Goal: Task Accomplishment & Management: Complete application form

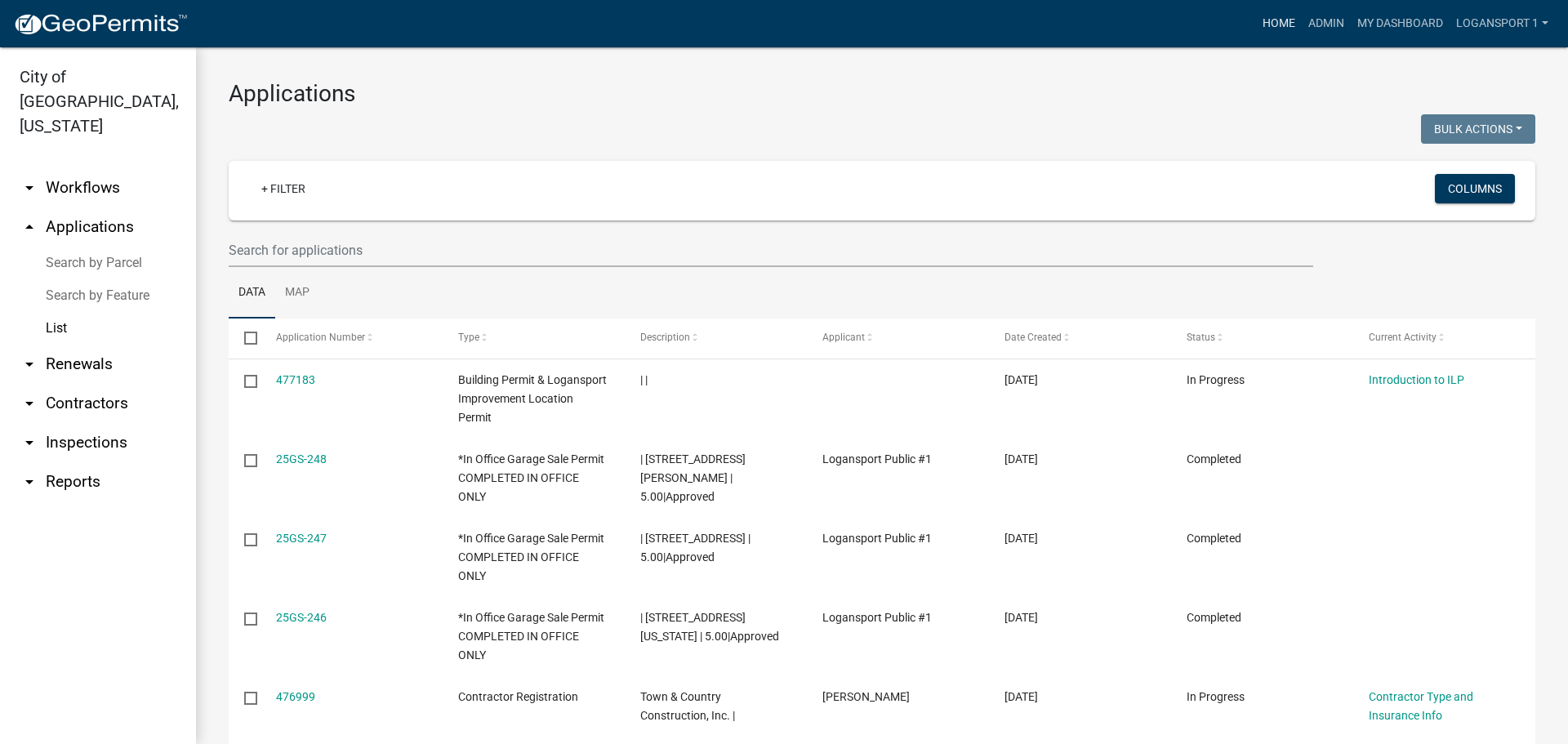
click at [1266, 25] on link "Home" at bounding box center [1280, 24] width 46 height 31
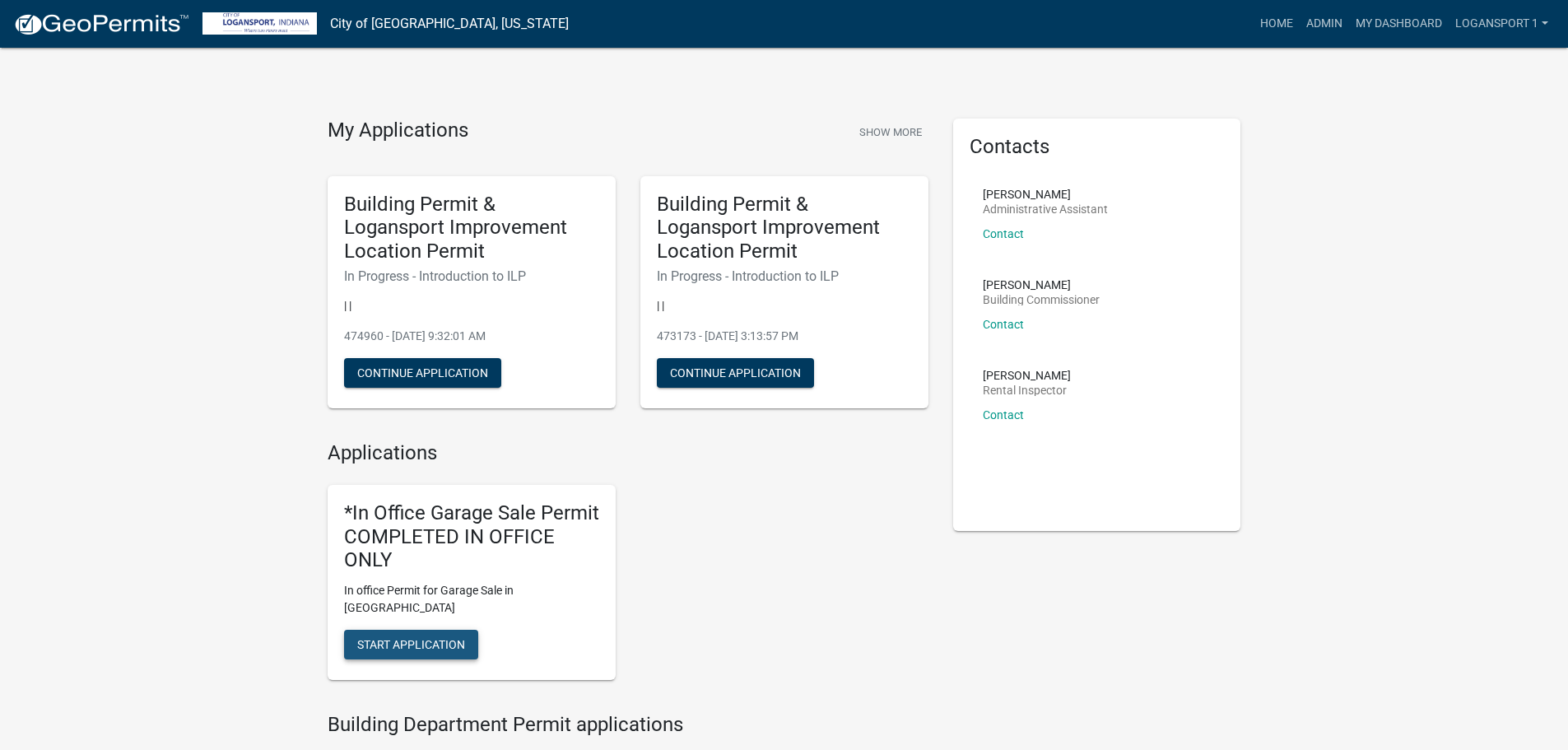
click at [415, 638] on span "Start Application" at bounding box center [411, 644] width 108 height 13
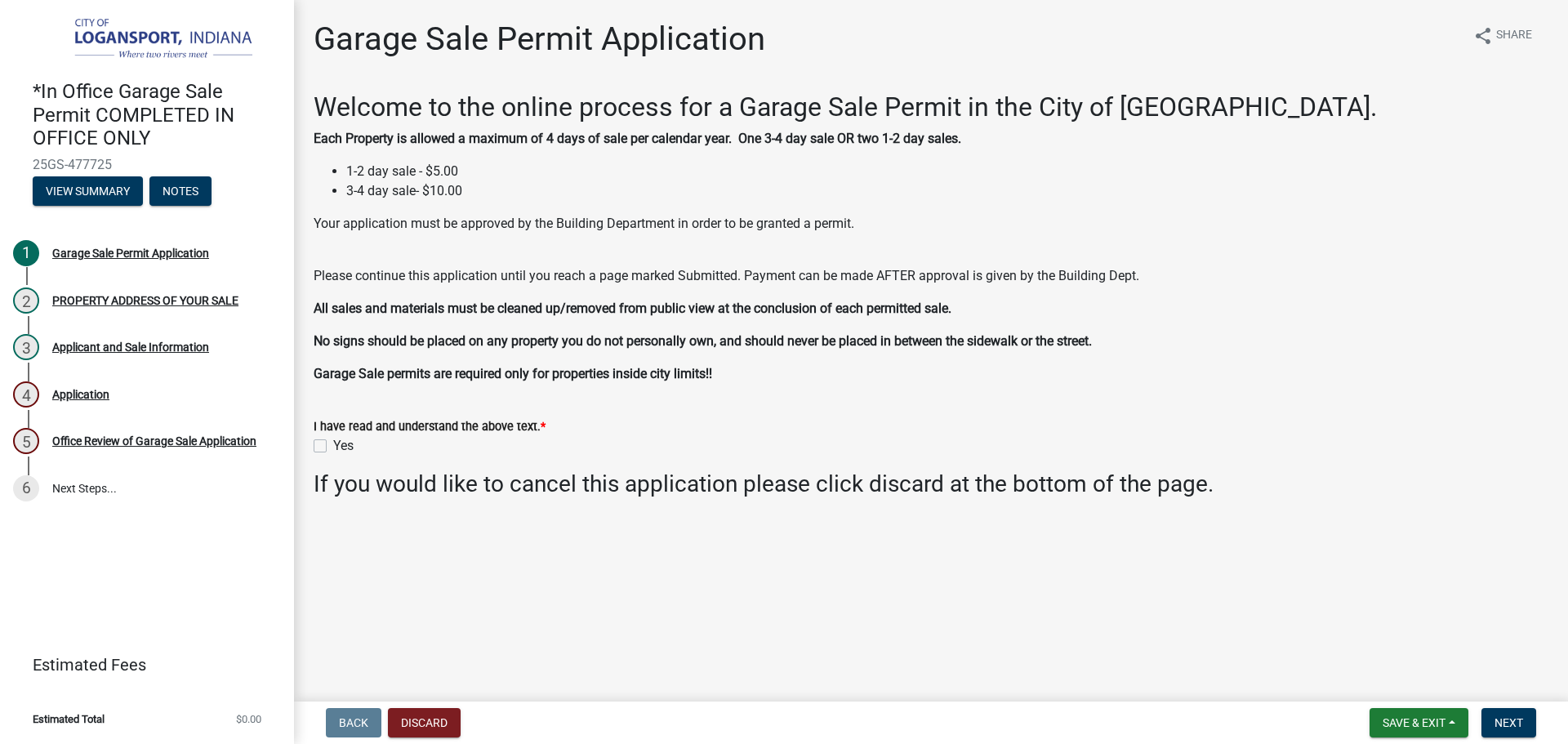
click at [333, 443] on label "Yes" at bounding box center [344, 445] width 20 height 20
click at [333, 443] on input "Yes" at bounding box center [339, 441] width 11 height 11
checkbox input "true"
click at [1533, 714] on button "Next" at bounding box center [1509, 723] width 55 height 30
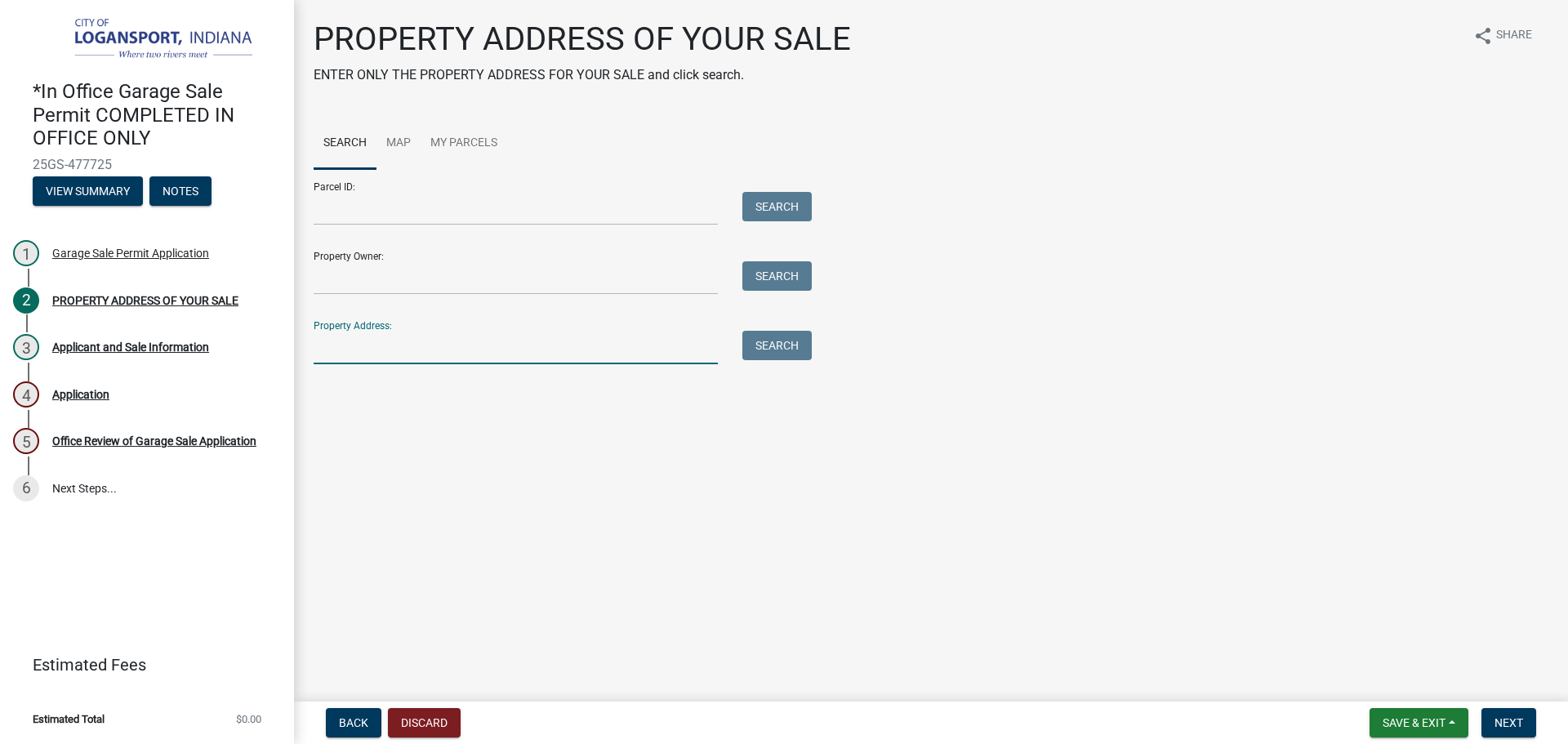
click at [411, 350] on input "Property Address:" at bounding box center [516, 347] width 405 height 33
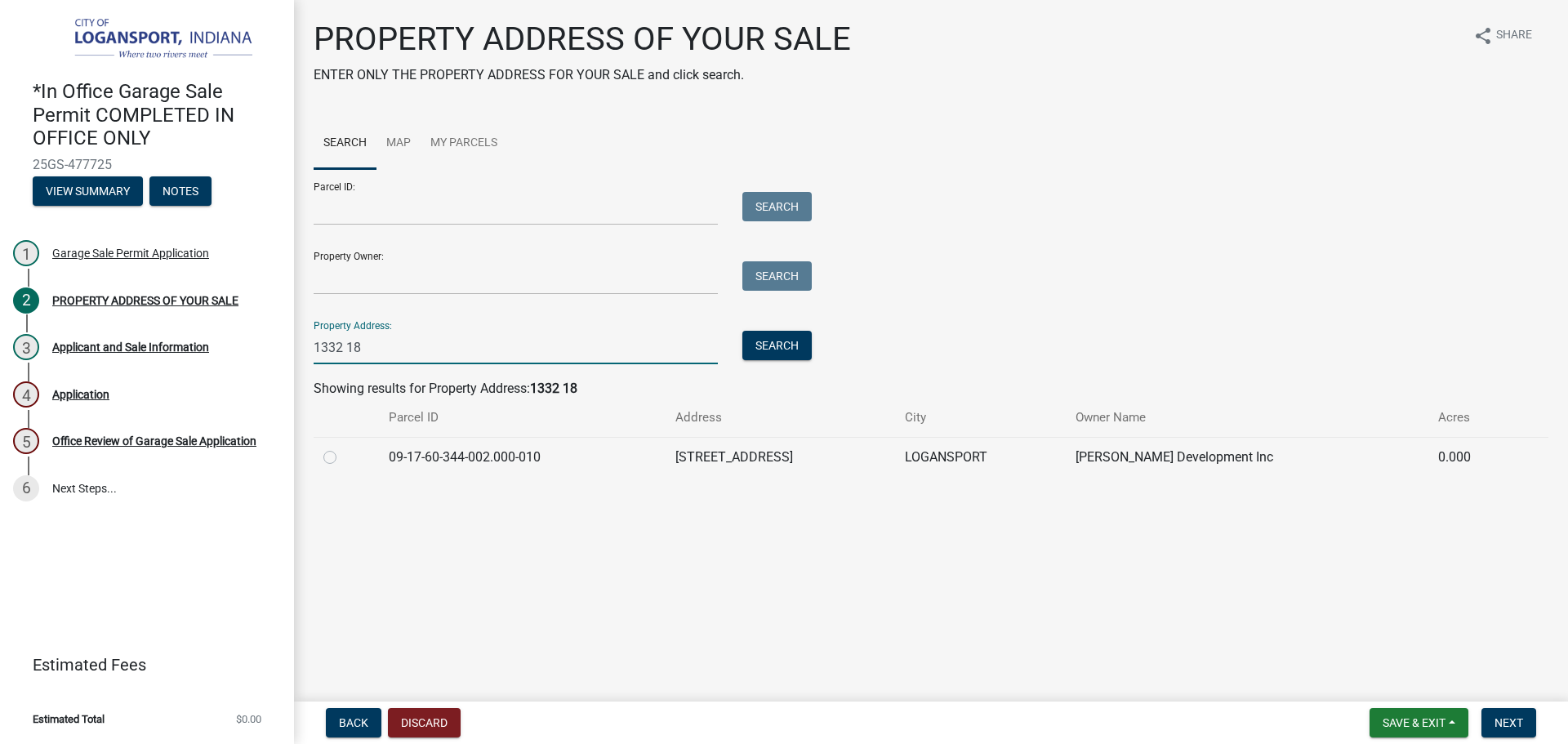
type input "1332 18"
click at [343, 448] on label at bounding box center [343, 448] width 0 height 0
click at [343, 452] on input "radio" at bounding box center [348, 453] width 11 height 11
radio input "true"
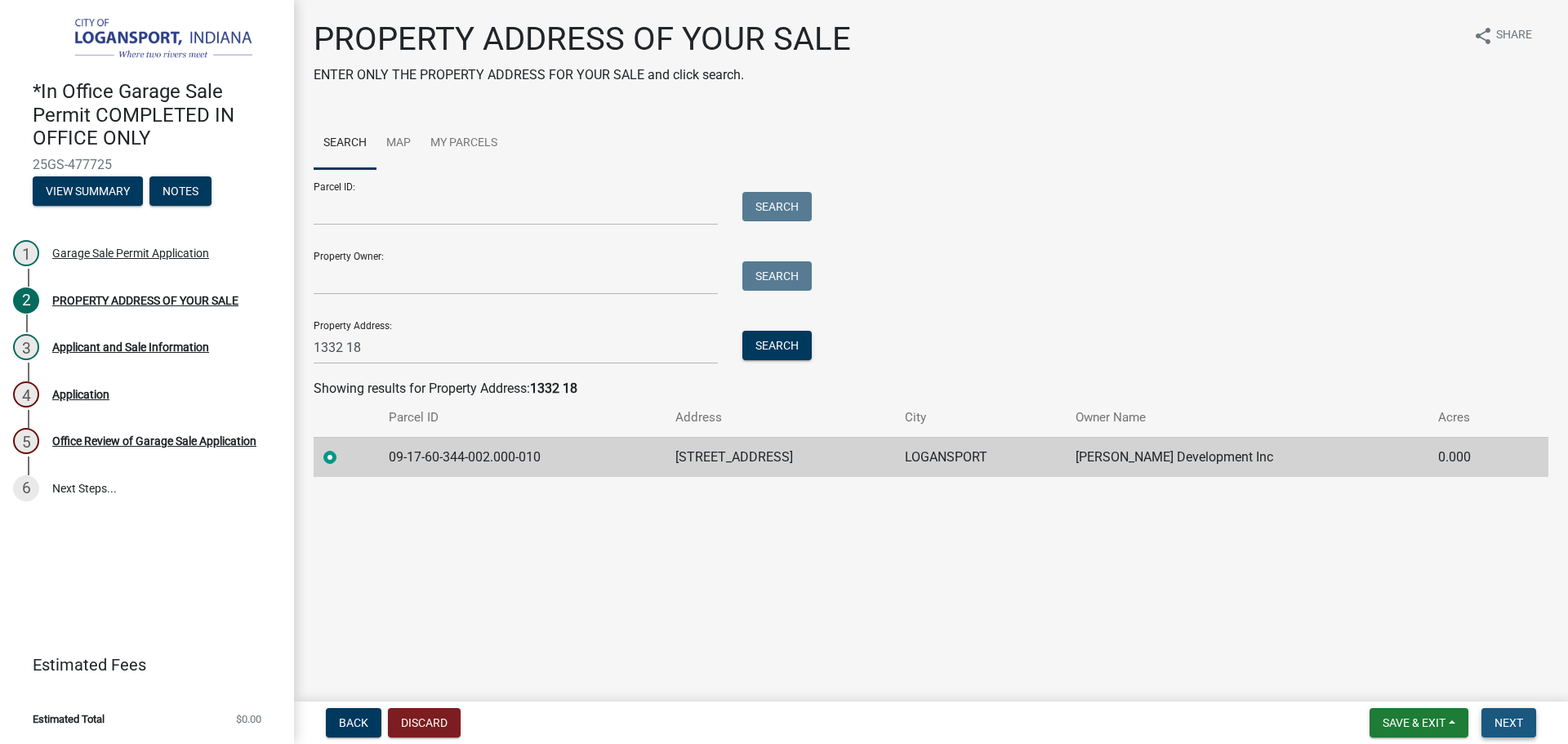
click at [1504, 713] on button "Next" at bounding box center [1509, 723] width 55 height 30
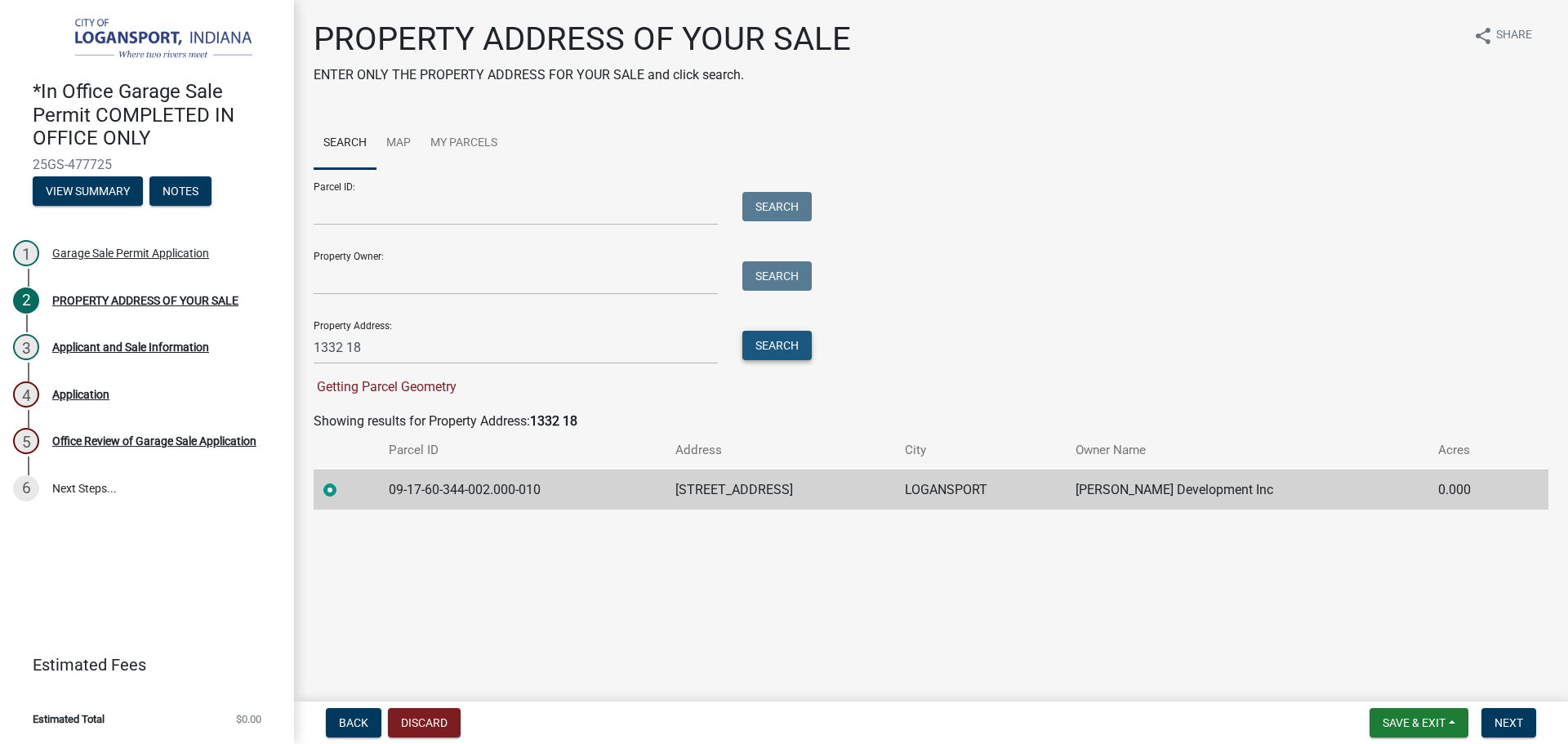
click at [807, 344] on button "Search" at bounding box center [777, 345] width 70 height 30
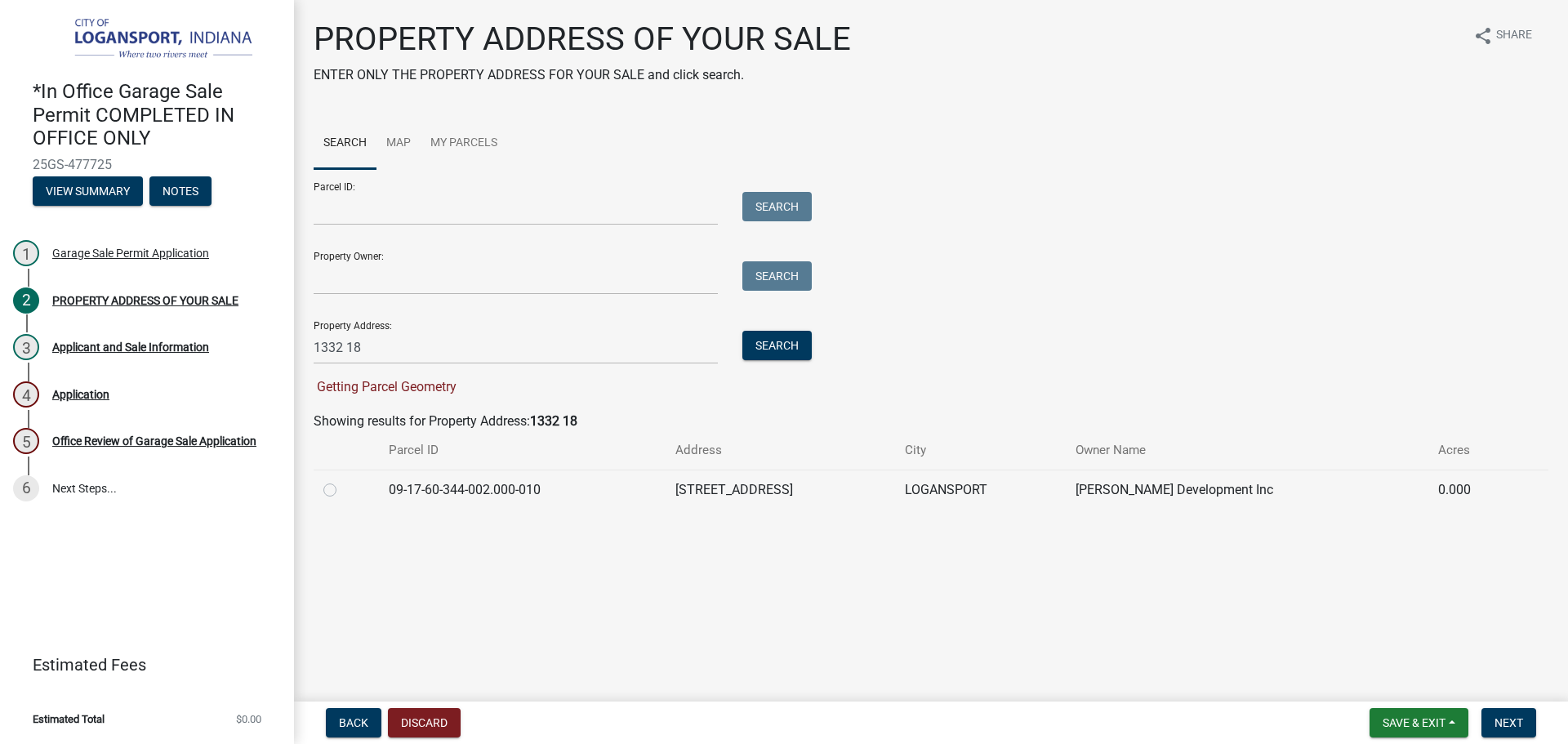
click at [343, 480] on label at bounding box center [343, 480] width 0 height 0
click at [343, 489] on input "radio" at bounding box center [348, 485] width 11 height 11
radio input "true"
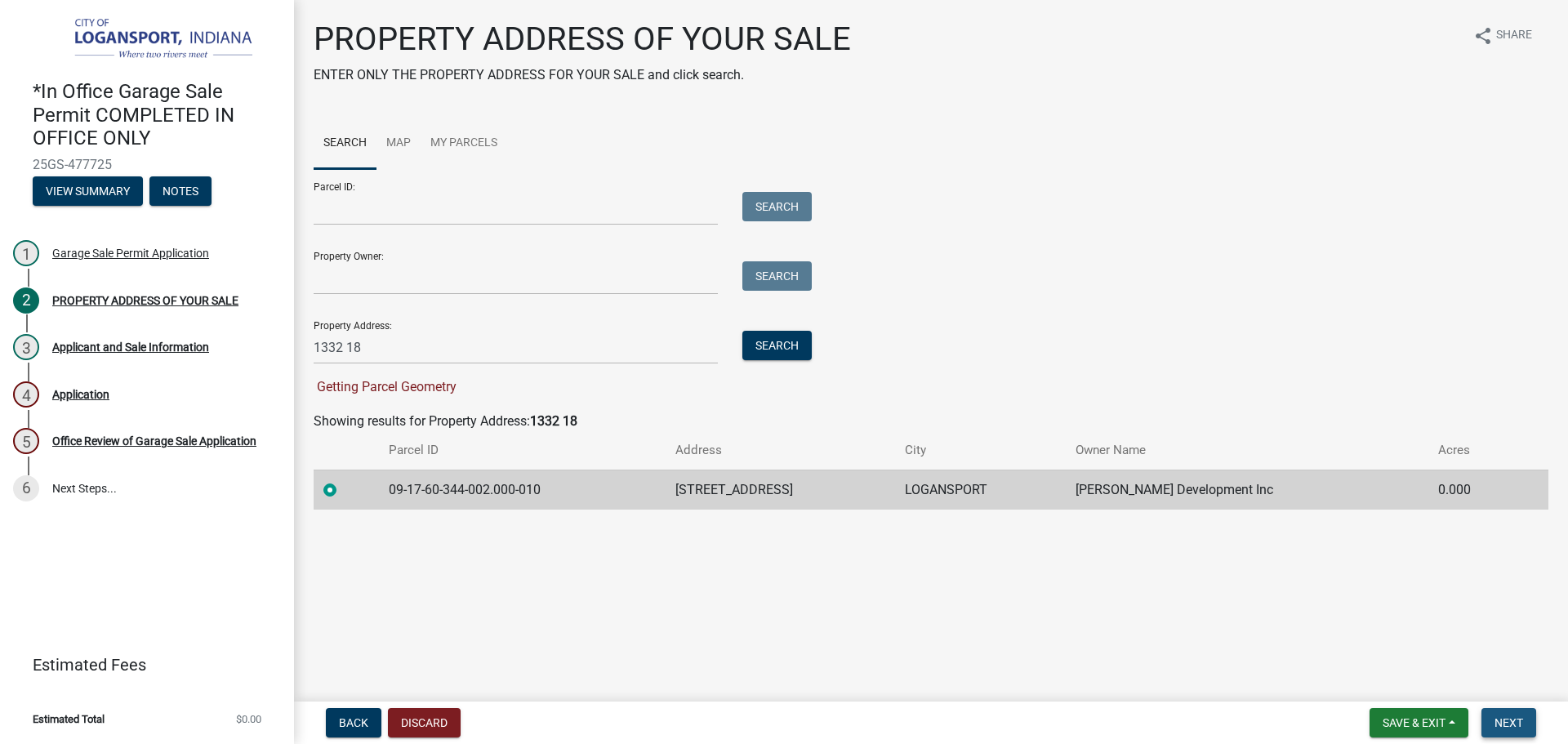
click at [1518, 712] on button "Next" at bounding box center [1509, 723] width 55 height 30
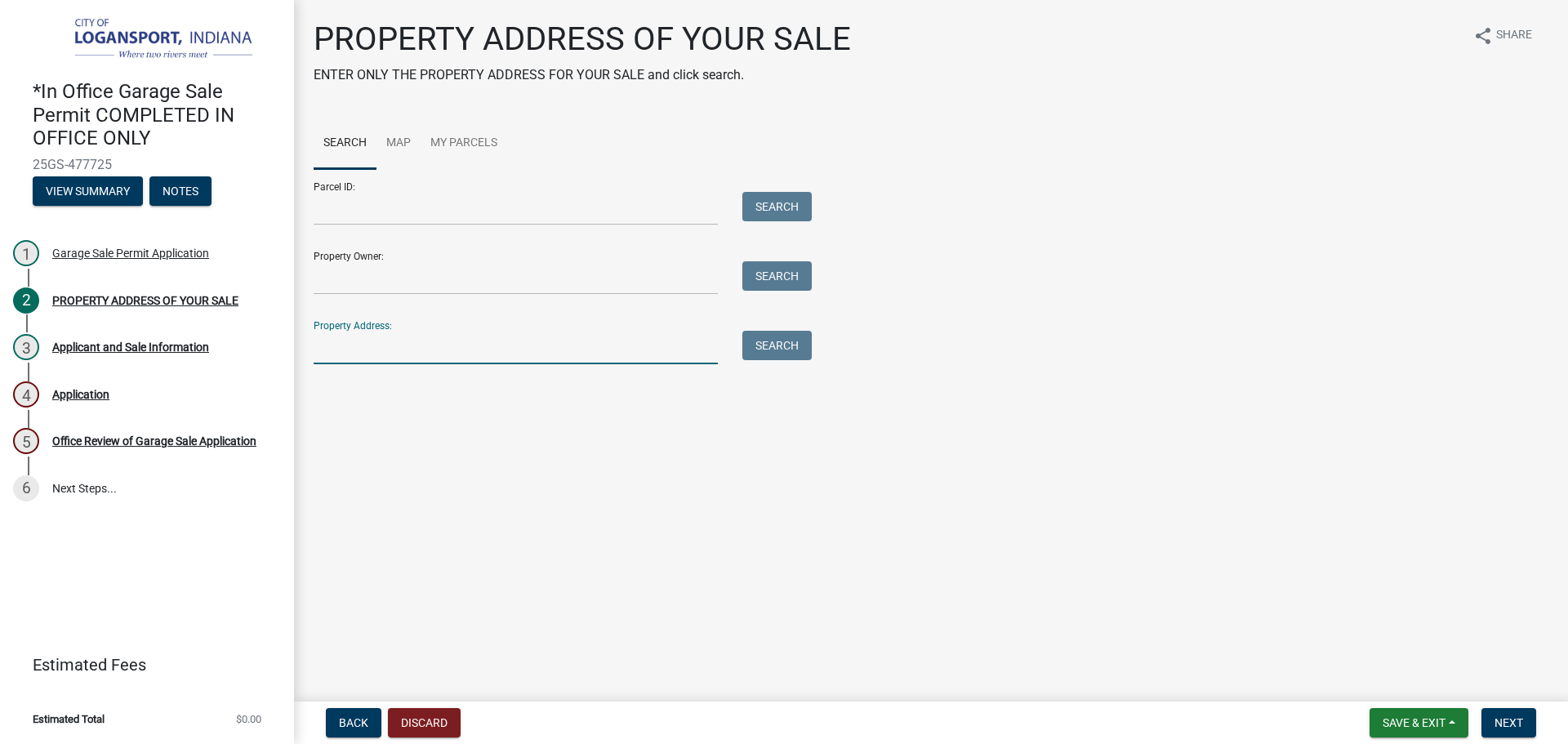
click at [451, 361] on input "Property Address:" at bounding box center [516, 347] width 405 height 33
type input "1332 18"
click at [804, 346] on button "Search" at bounding box center [777, 345] width 70 height 30
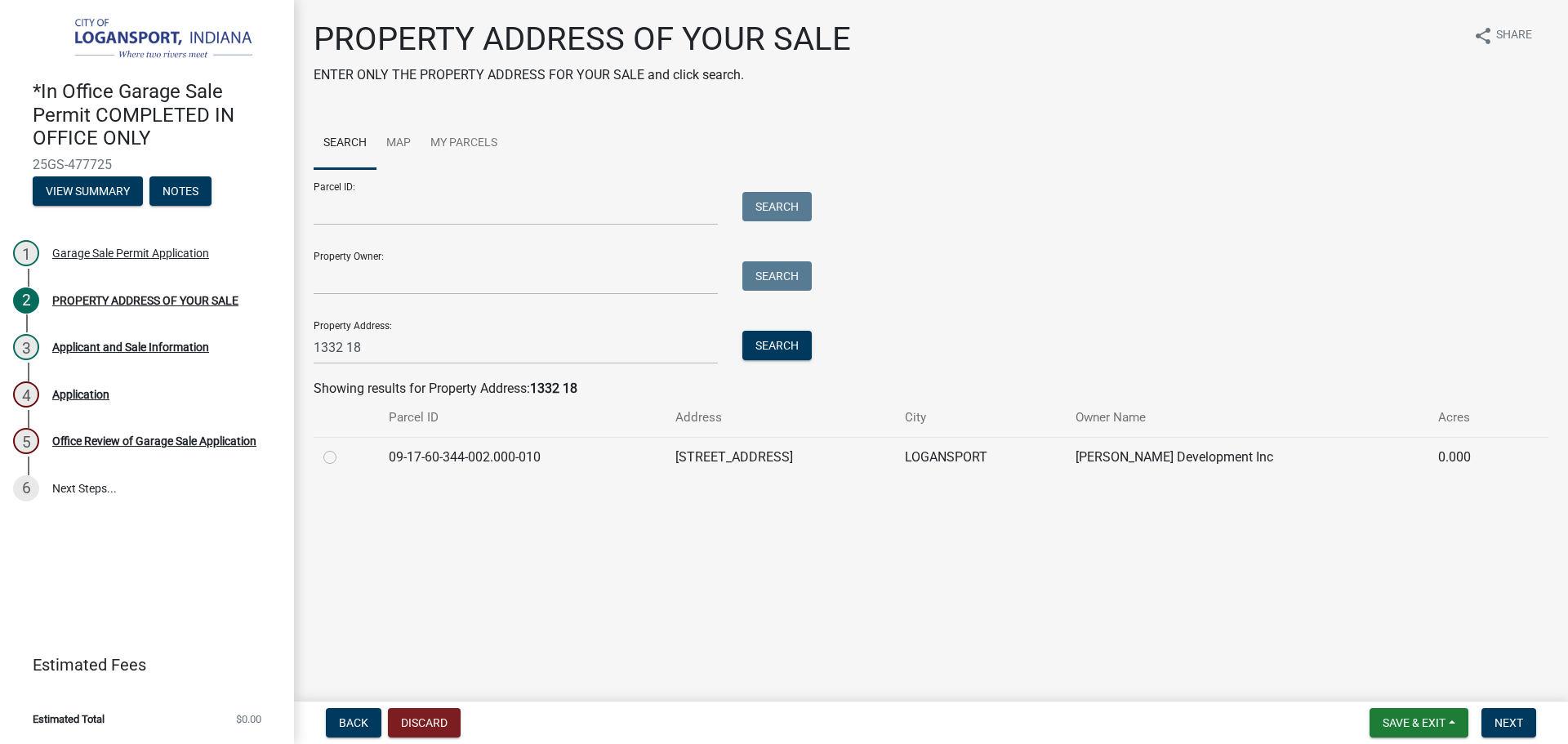
click at [343, 448] on label at bounding box center [343, 448] width 0 height 0
click at [343, 458] on input "radio" at bounding box center [348, 453] width 11 height 11
radio input "true"
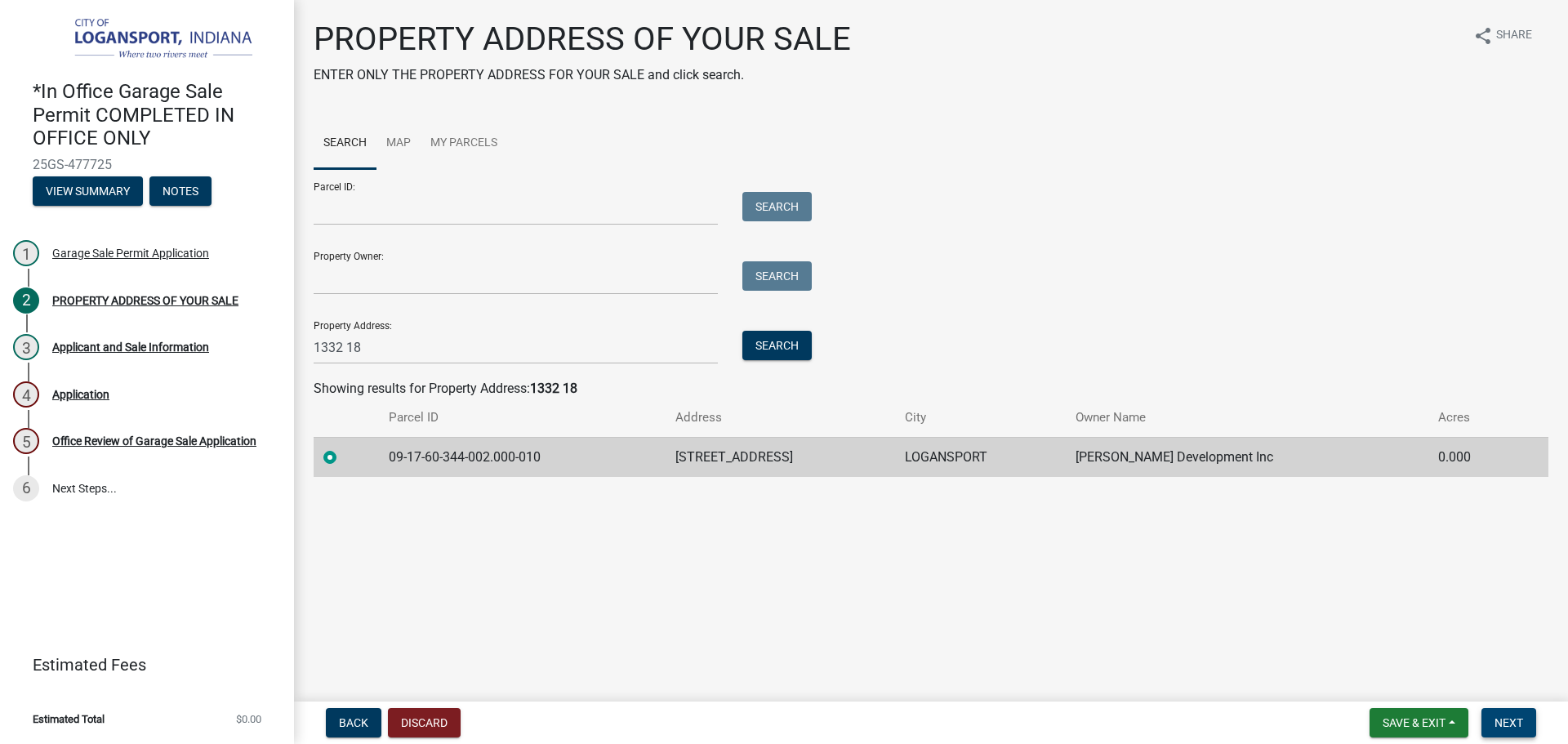
click at [1517, 724] on span "Next" at bounding box center [1509, 722] width 29 height 13
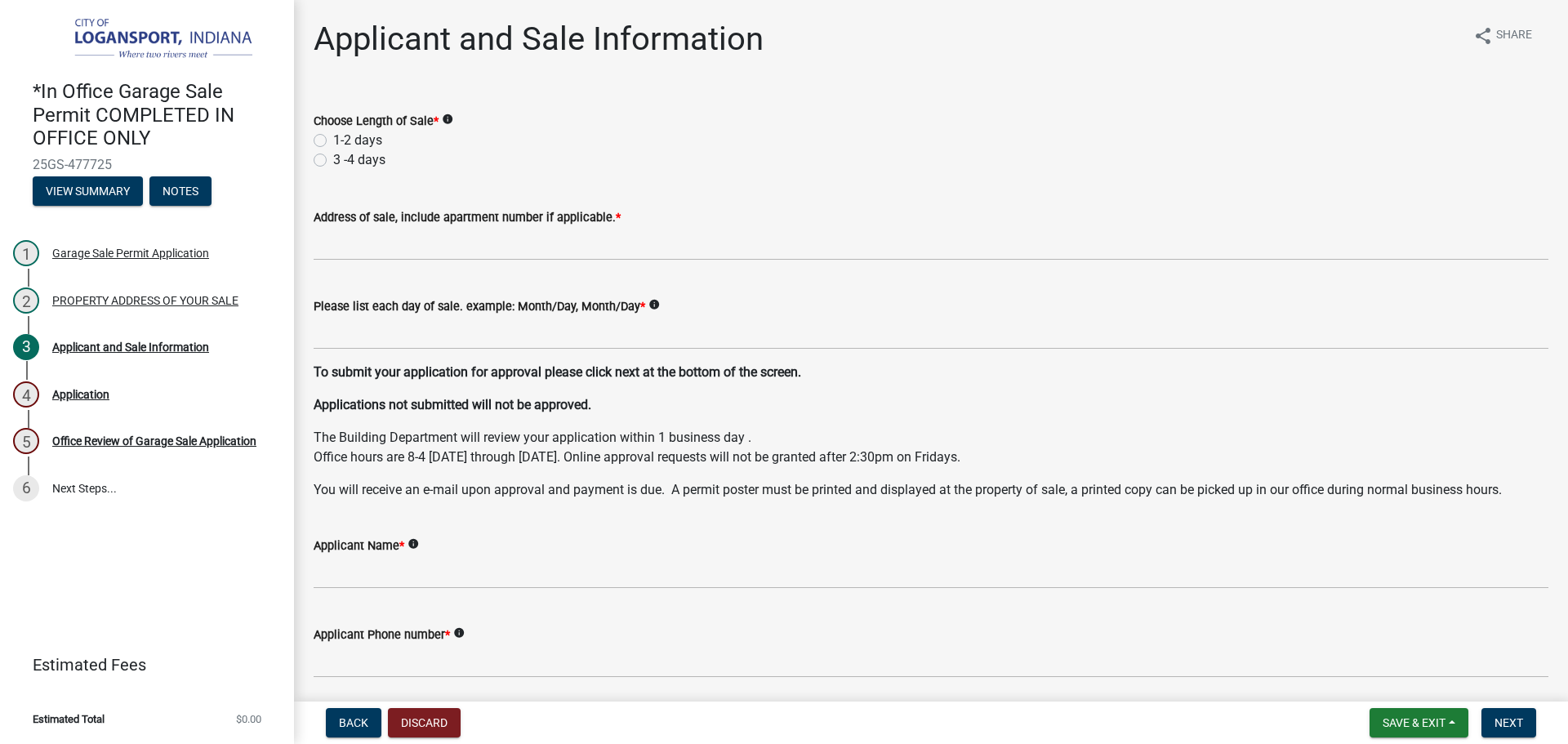
click at [333, 137] on label "1-2 days" at bounding box center [358, 140] width 49 height 20
click at [333, 137] on input "1-2 days" at bounding box center [339, 136] width 11 height 11
radio input "true"
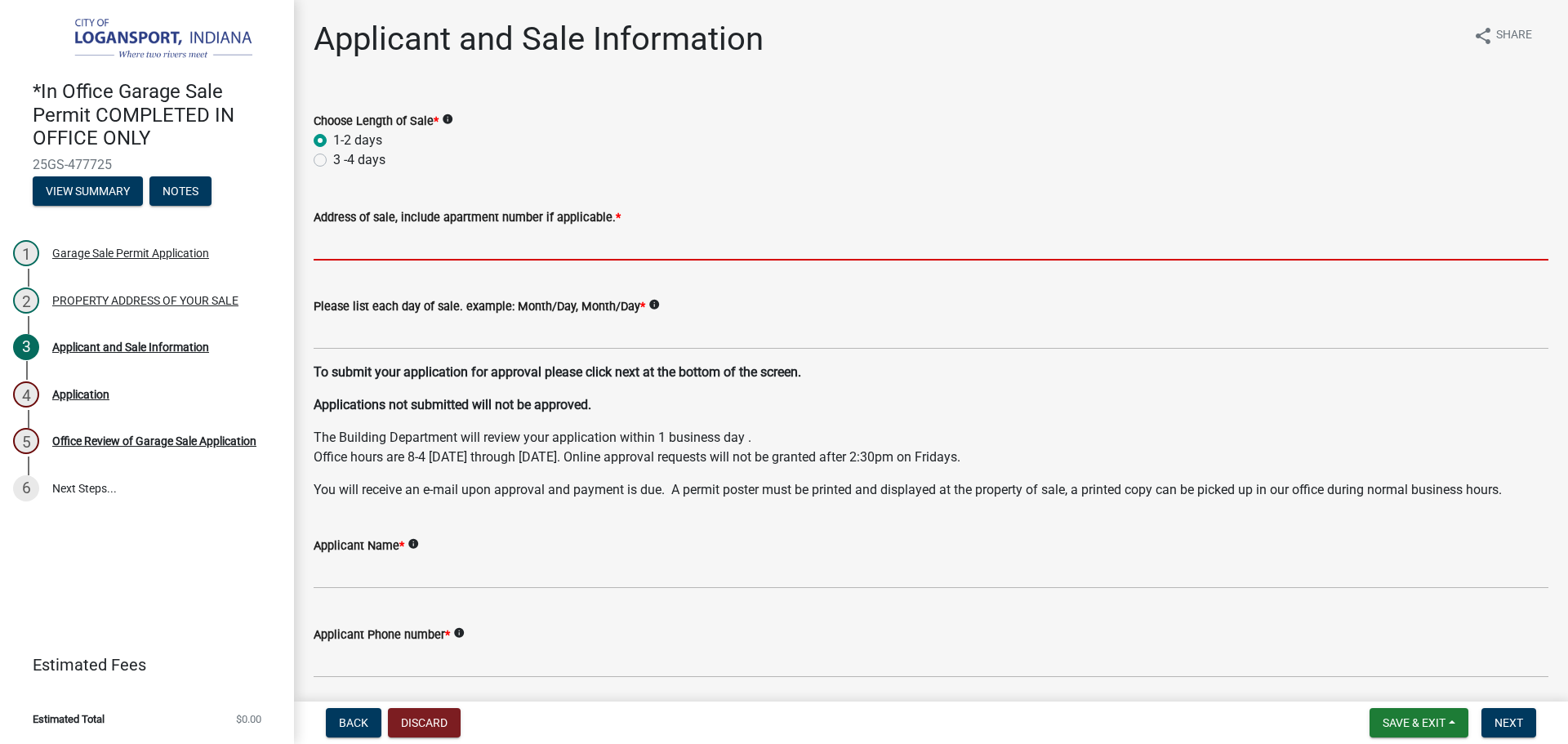
click at [370, 249] on input "Address of sale, include apartment number if applicable. *" at bounding box center [932, 243] width 1235 height 33
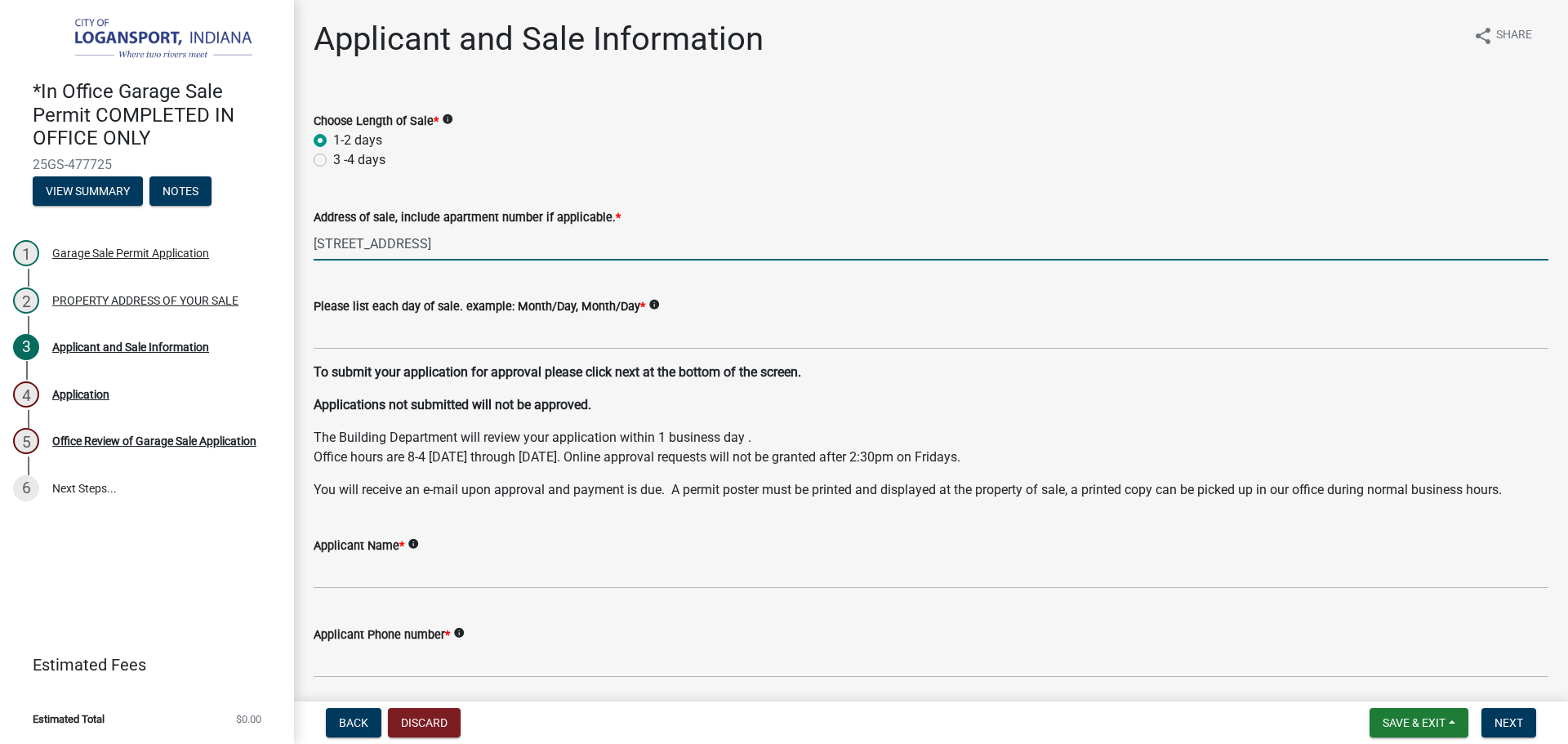
type input "1332 18th St"
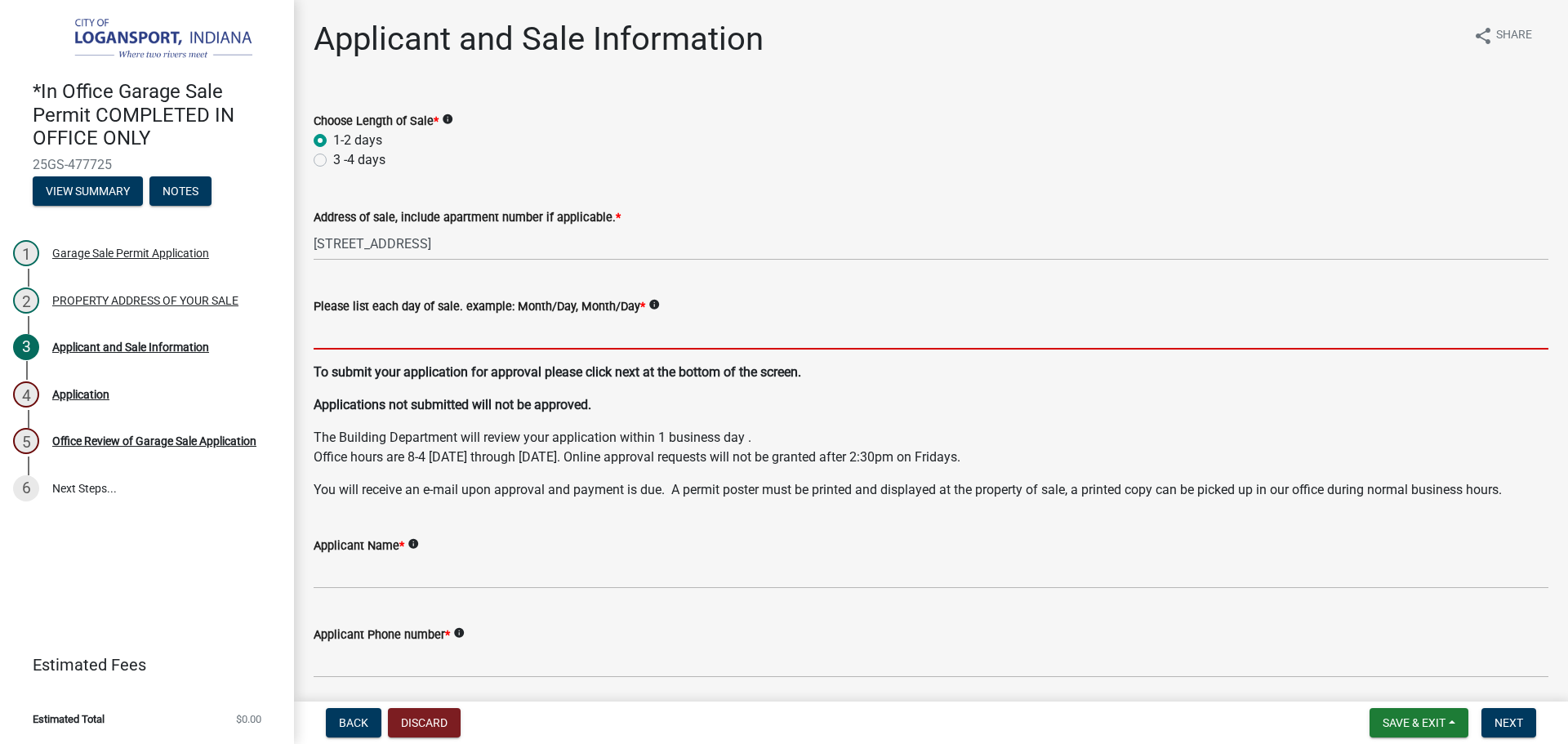
click at [558, 334] on input "Please list each day of sale. example: Month/Day, Month/Day *" at bounding box center [932, 333] width 1235 height 33
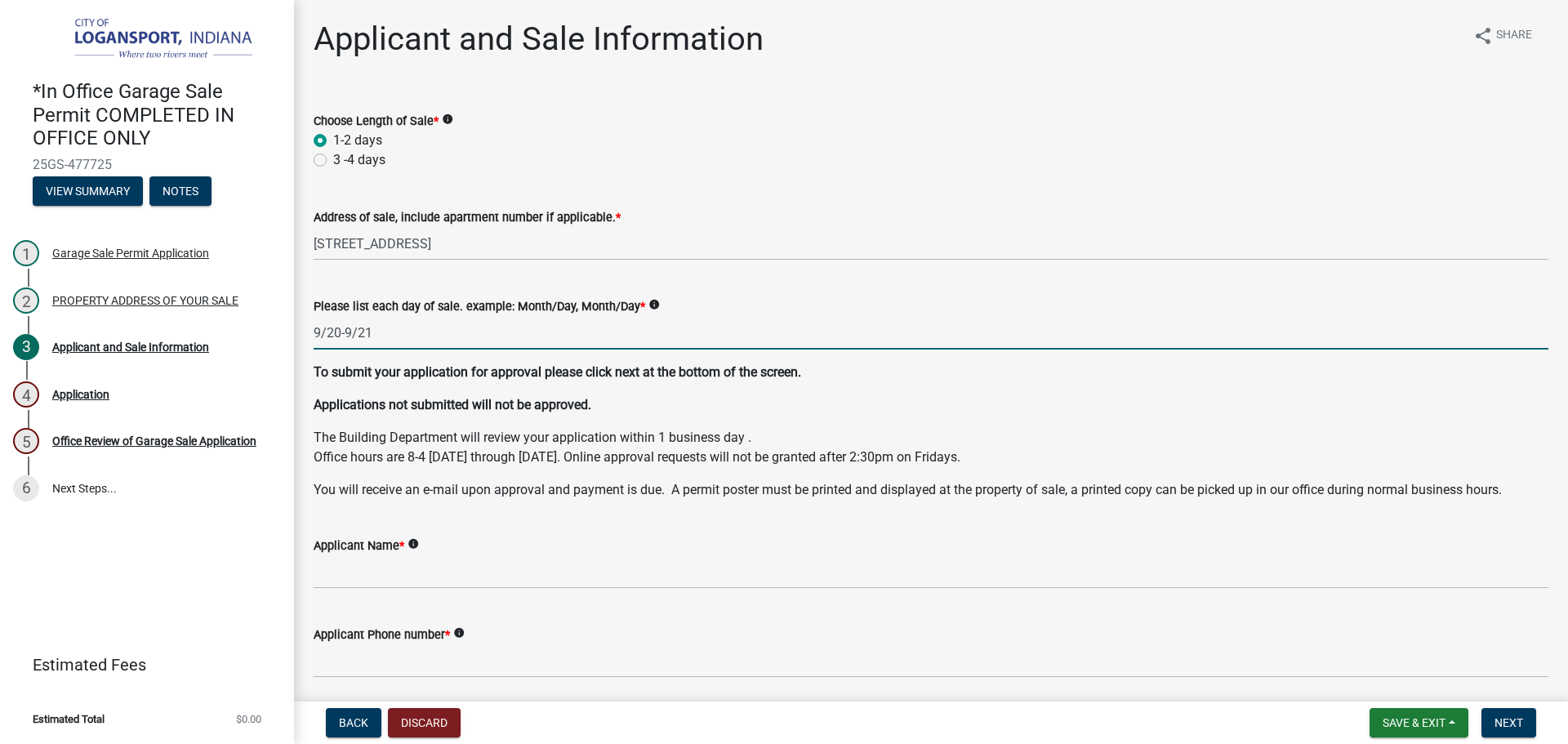
type input "9/20-9/21"
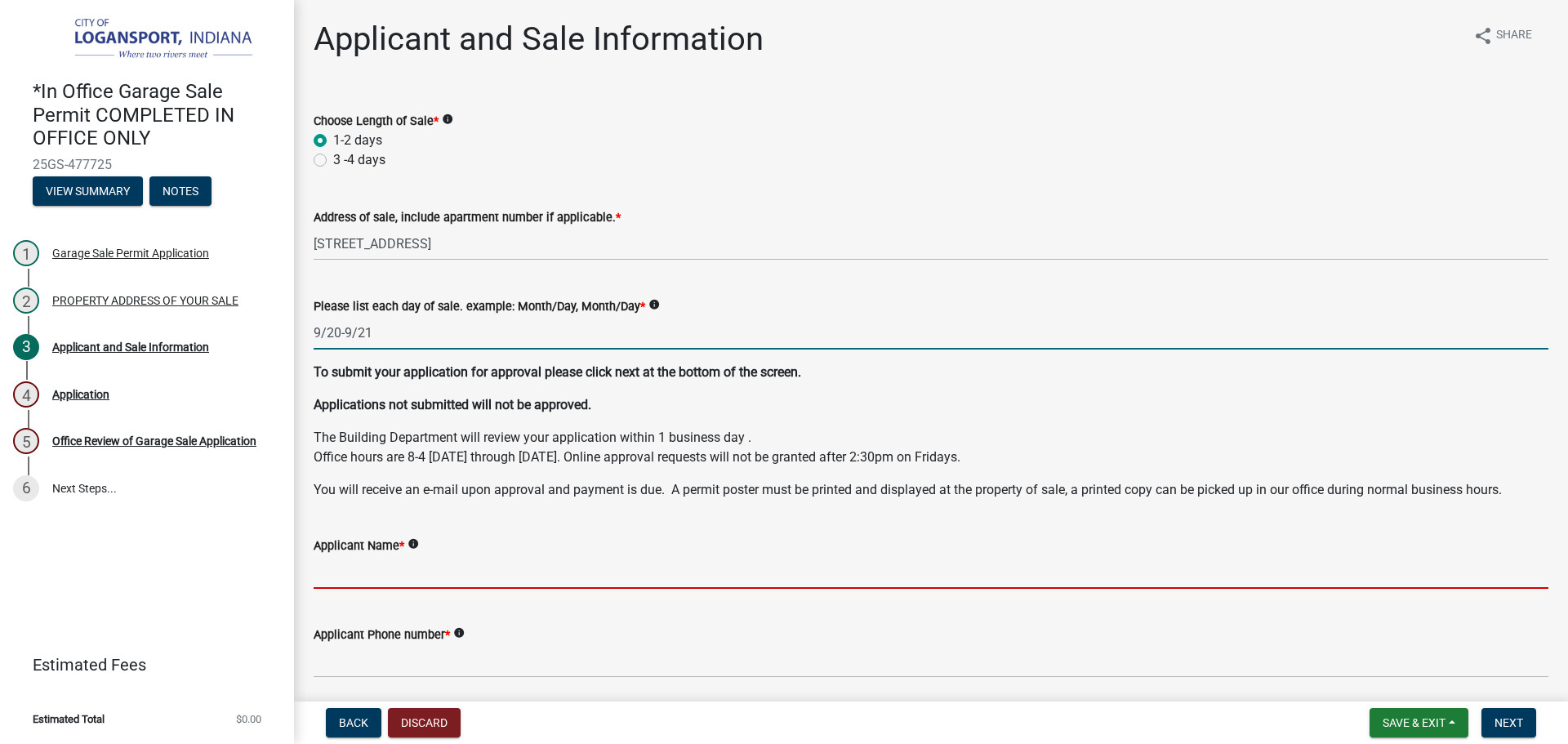
click at [507, 574] on input "Applicant Name *" at bounding box center [932, 572] width 1235 height 33
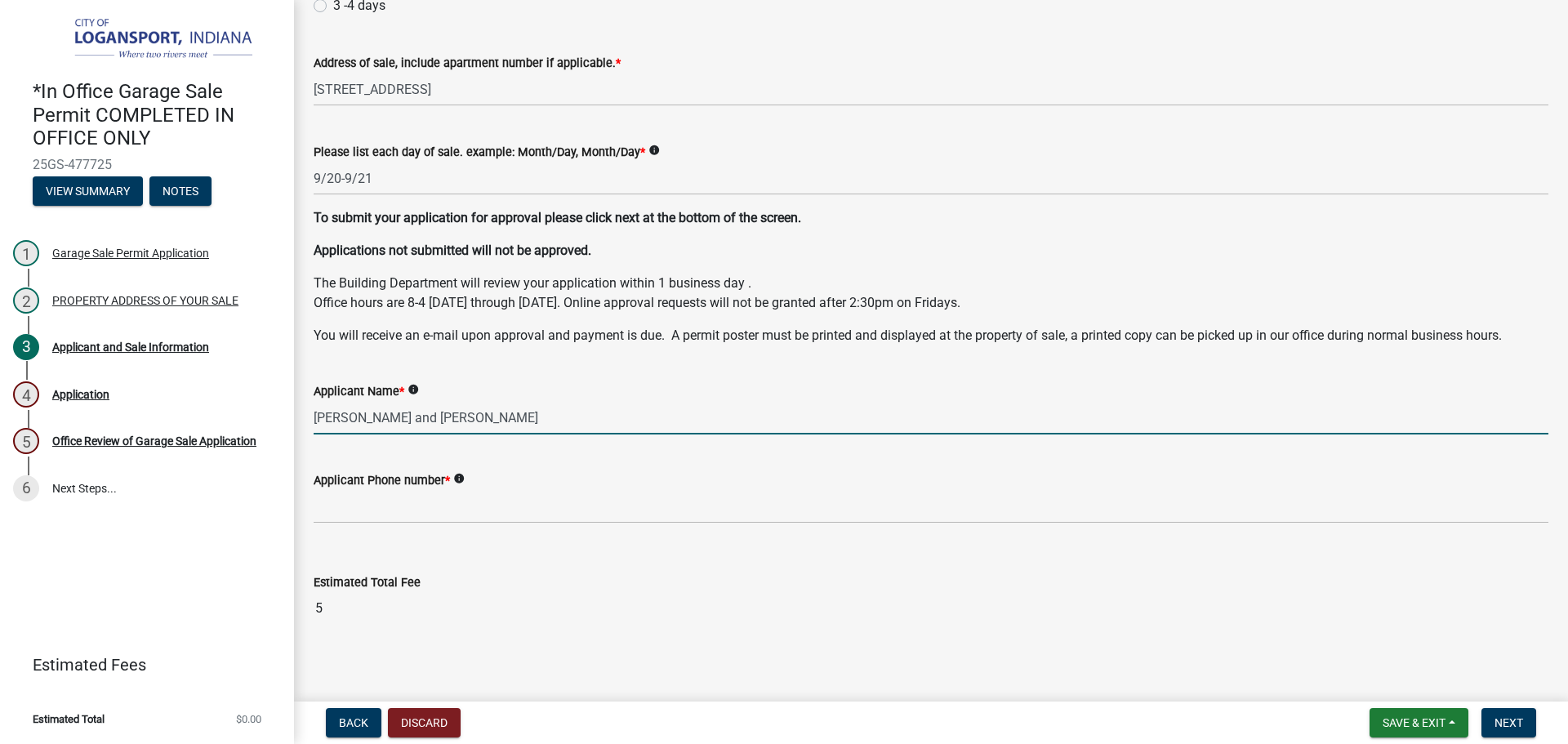
scroll to position [163, 0]
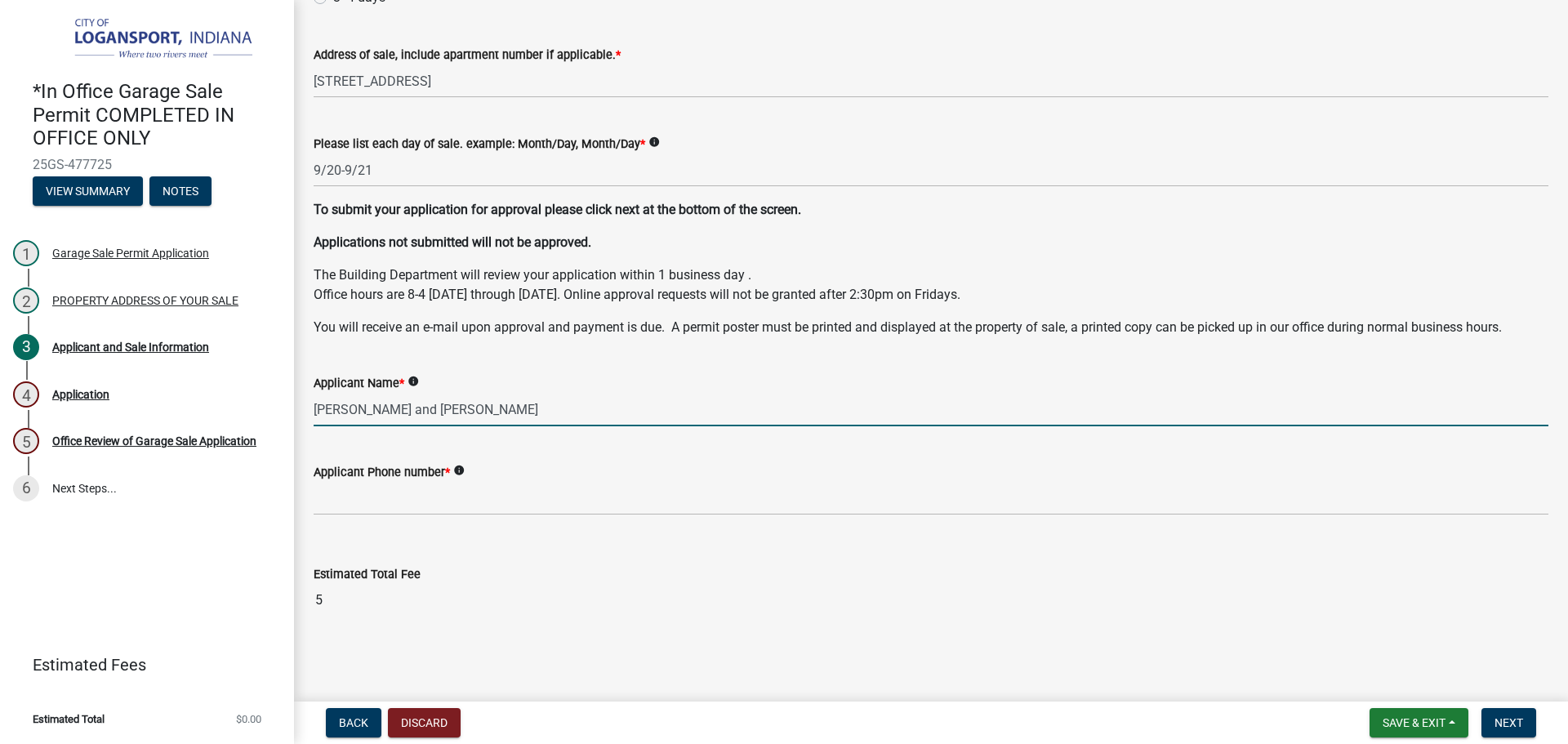
type input "Kimberly Hopper and Caitlin Rentschler"
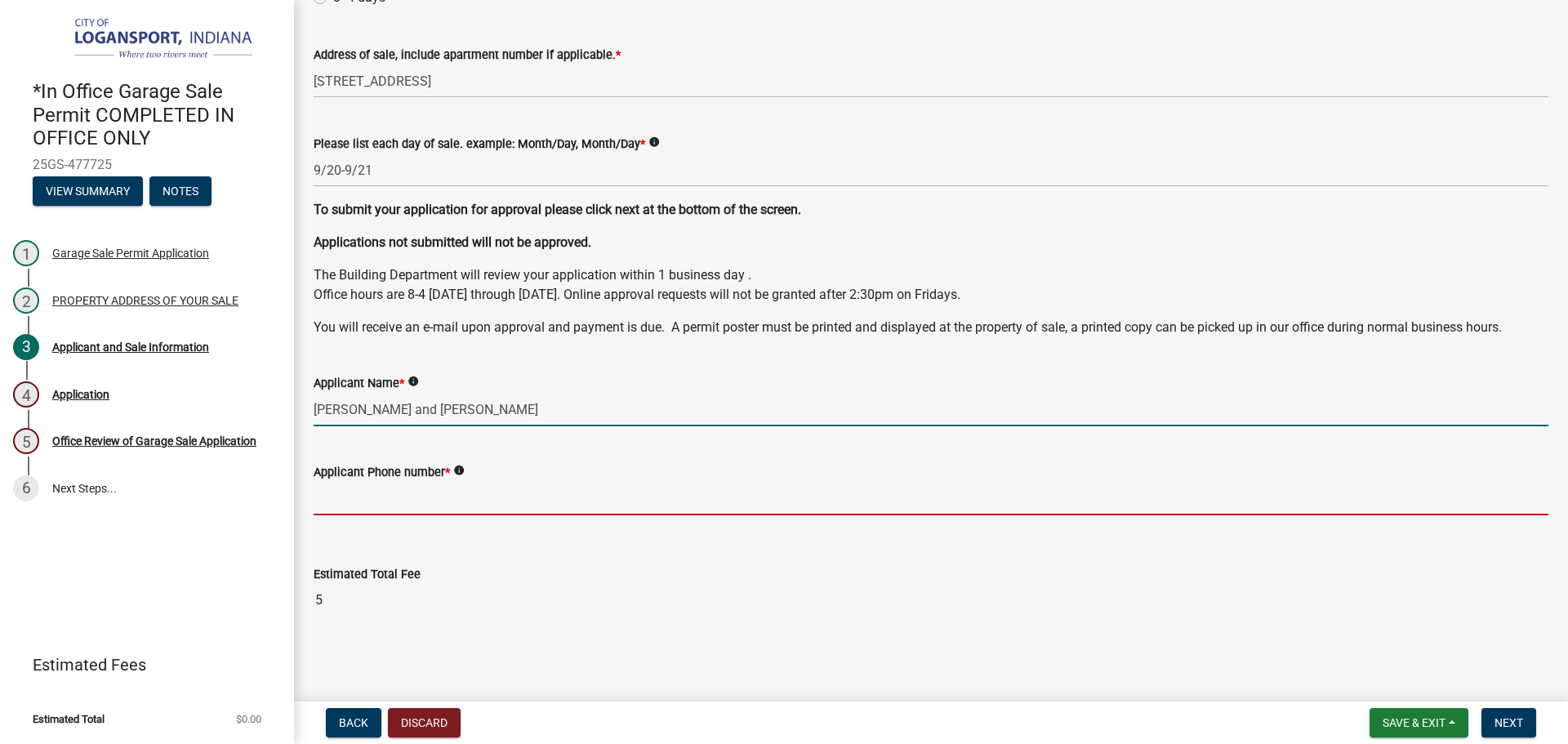
click at [366, 494] on input "Applicant Phone number *" at bounding box center [932, 498] width 1235 height 33
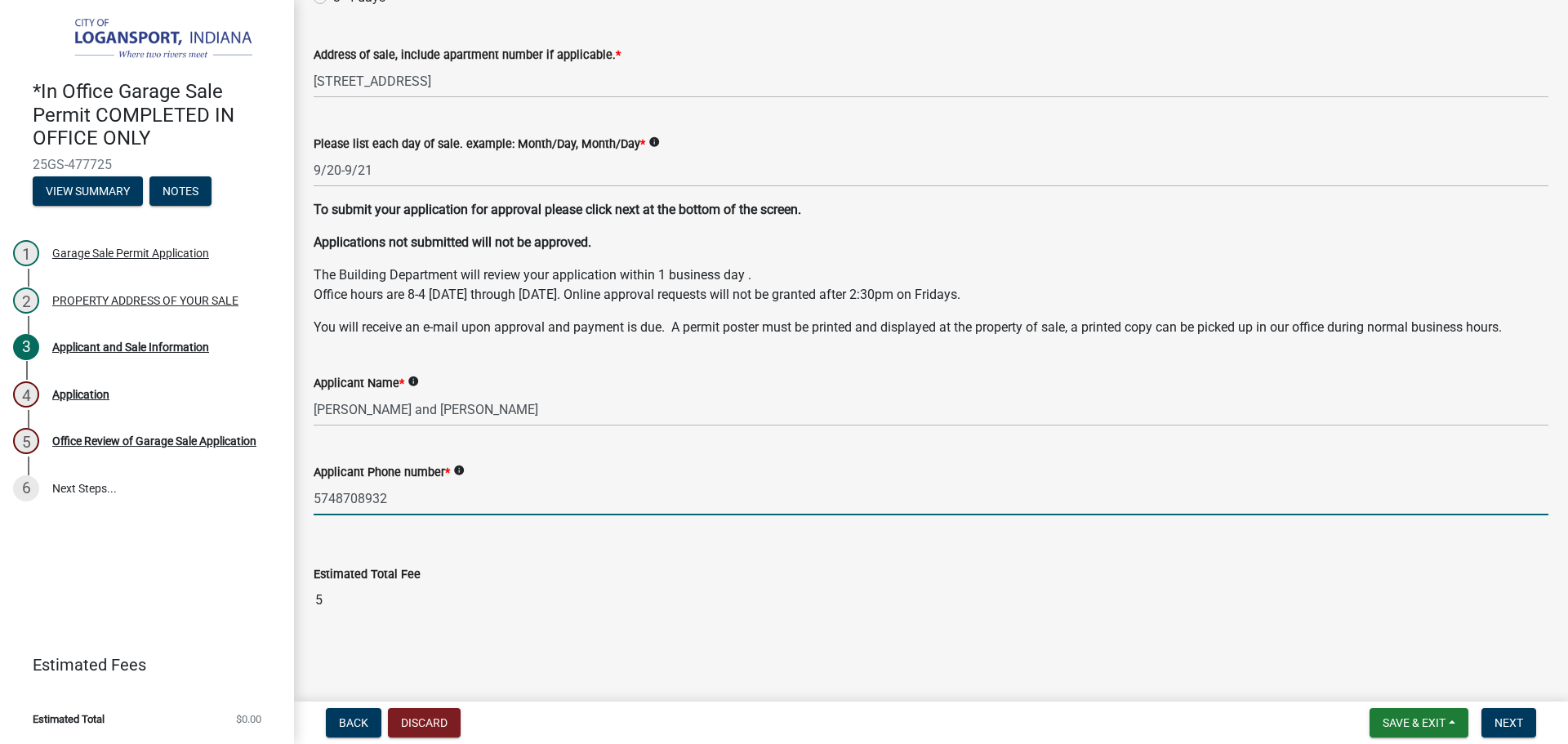
type input "5748708932"
click at [591, 641] on div "Applicant and Sale Information share Share Choose Length of Sale * info 1-2 day…" at bounding box center [931, 252] width 1260 height 789
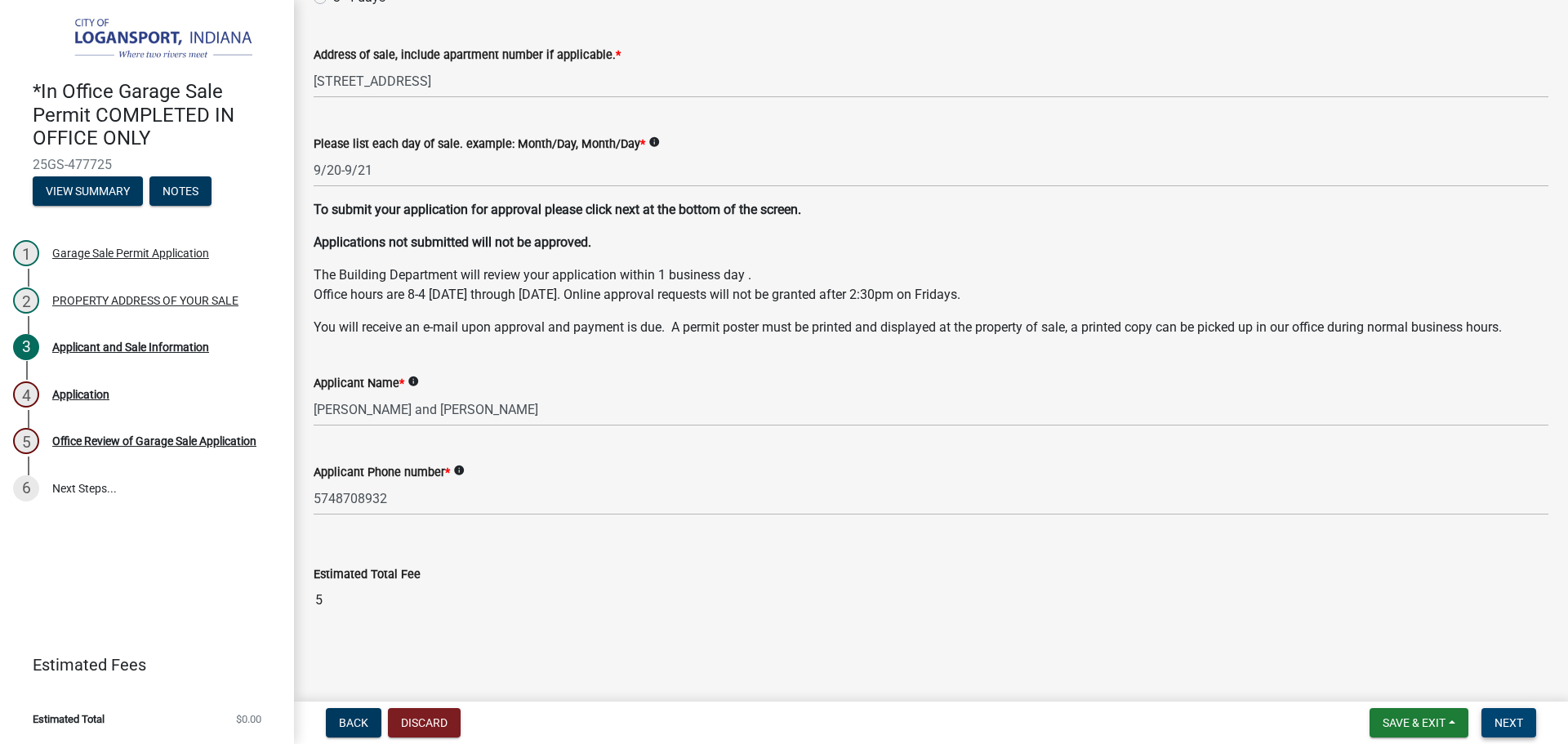
click at [1508, 725] on span "Next" at bounding box center [1509, 722] width 29 height 13
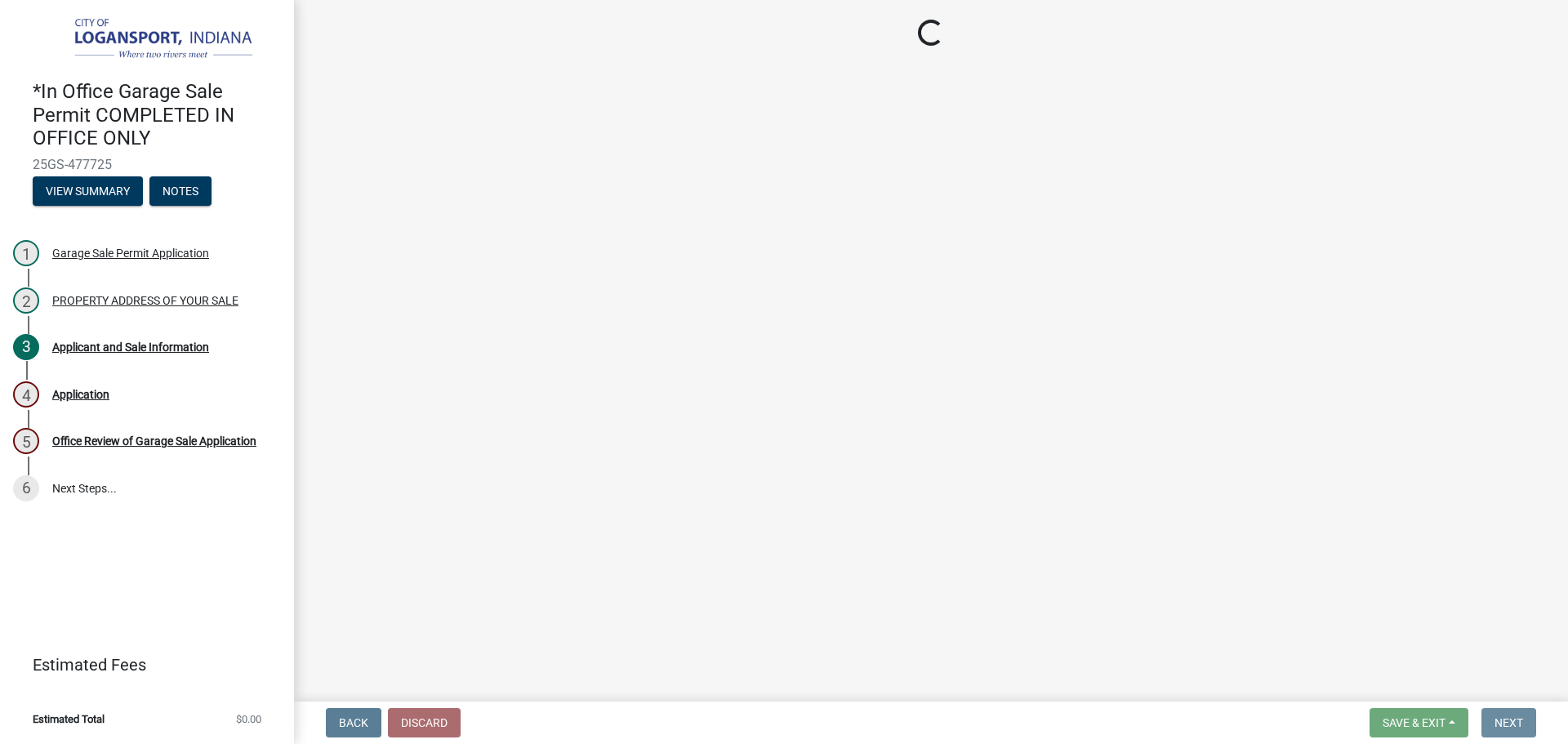
scroll to position [0, 0]
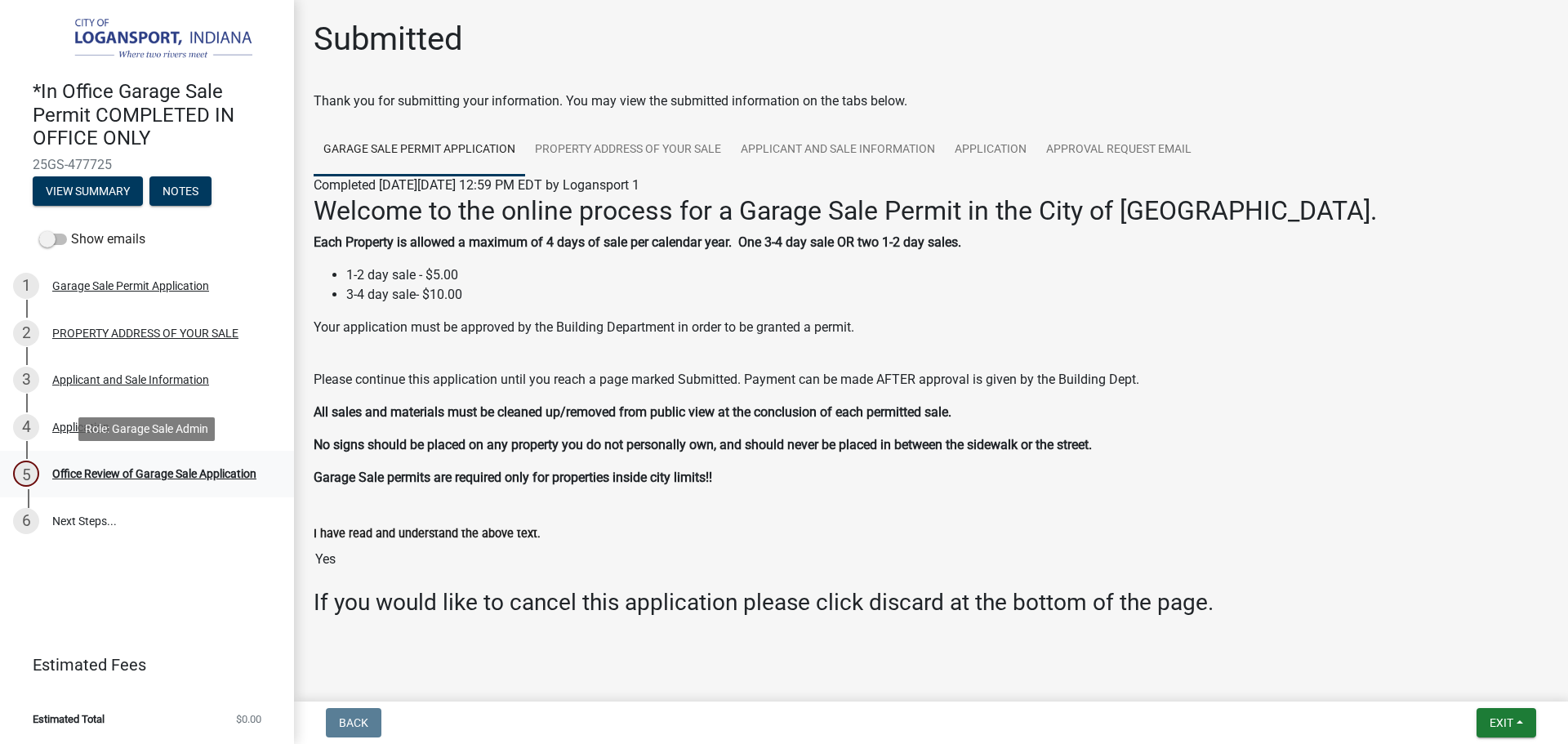
click at [221, 468] on div "Office Review of Garage Sale Application" at bounding box center [154, 473] width 204 height 11
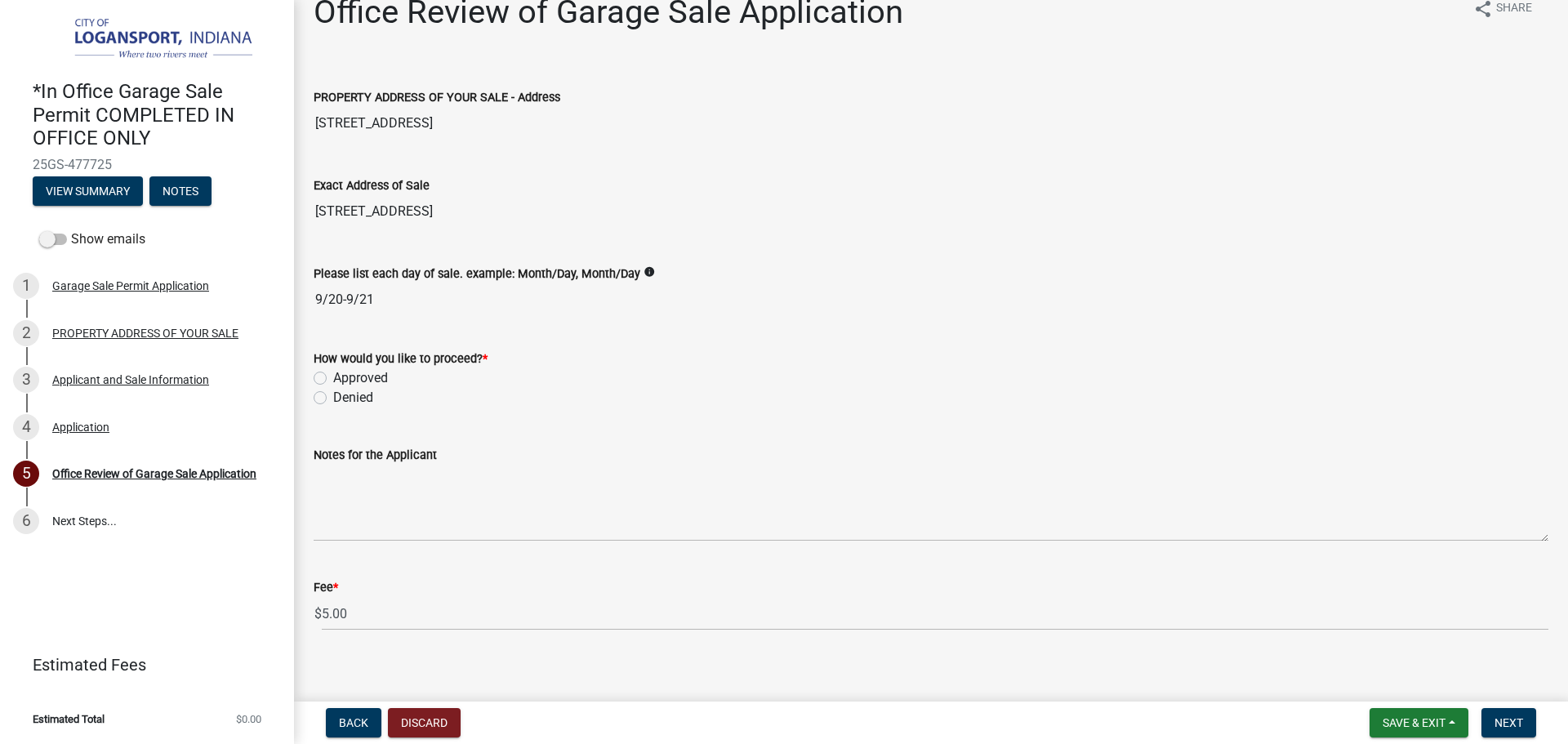
scroll to position [41, 0]
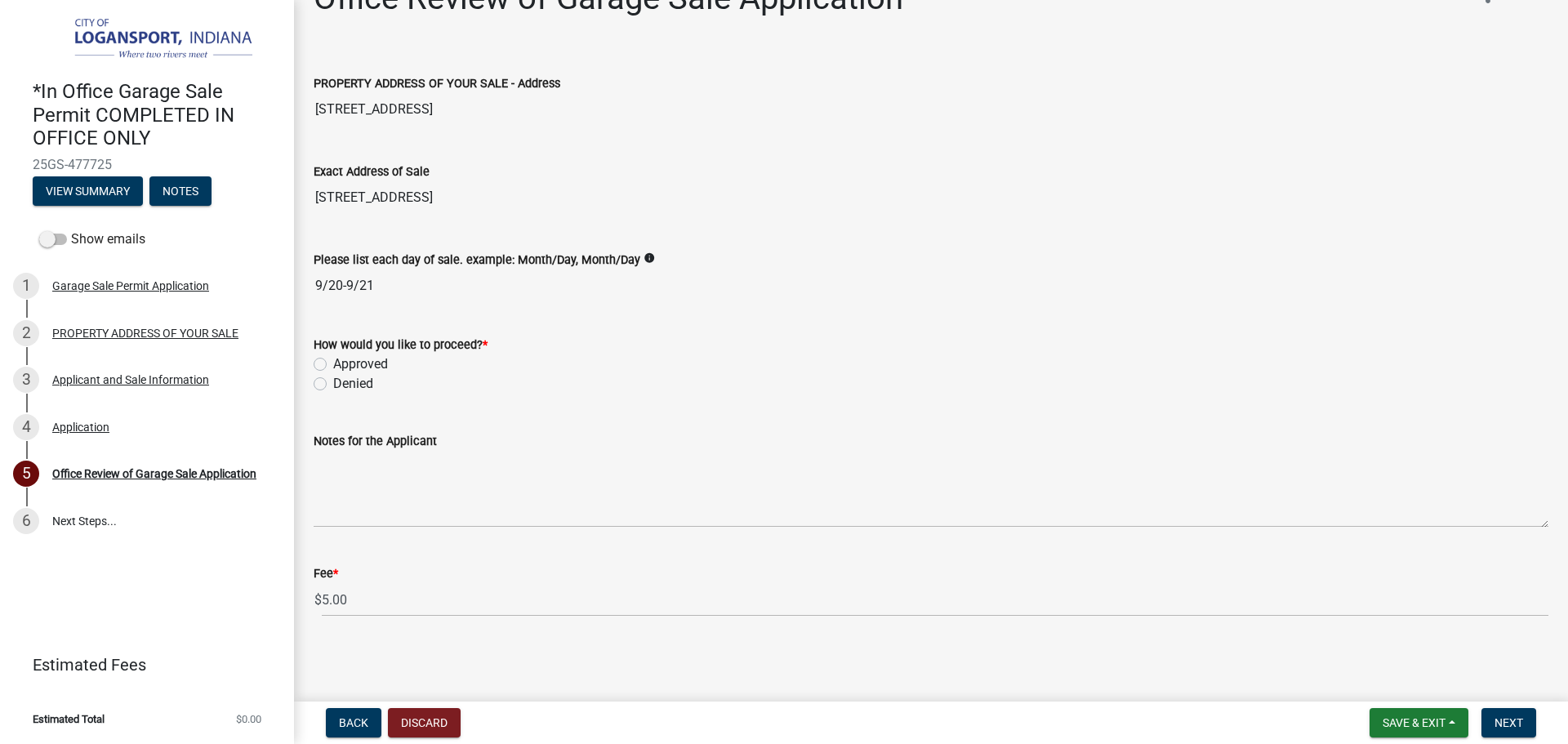
click at [333, 361] on label "Approved" at bounding box center [361, 364] width 55 height 20
click at [333, 361] on input "Approved" at bounding box center [339, 360] width 11 height 11
radio input "true"
click at [1503, 718] on span "Next" at bounding box center [1509, 722] width 29 height 13
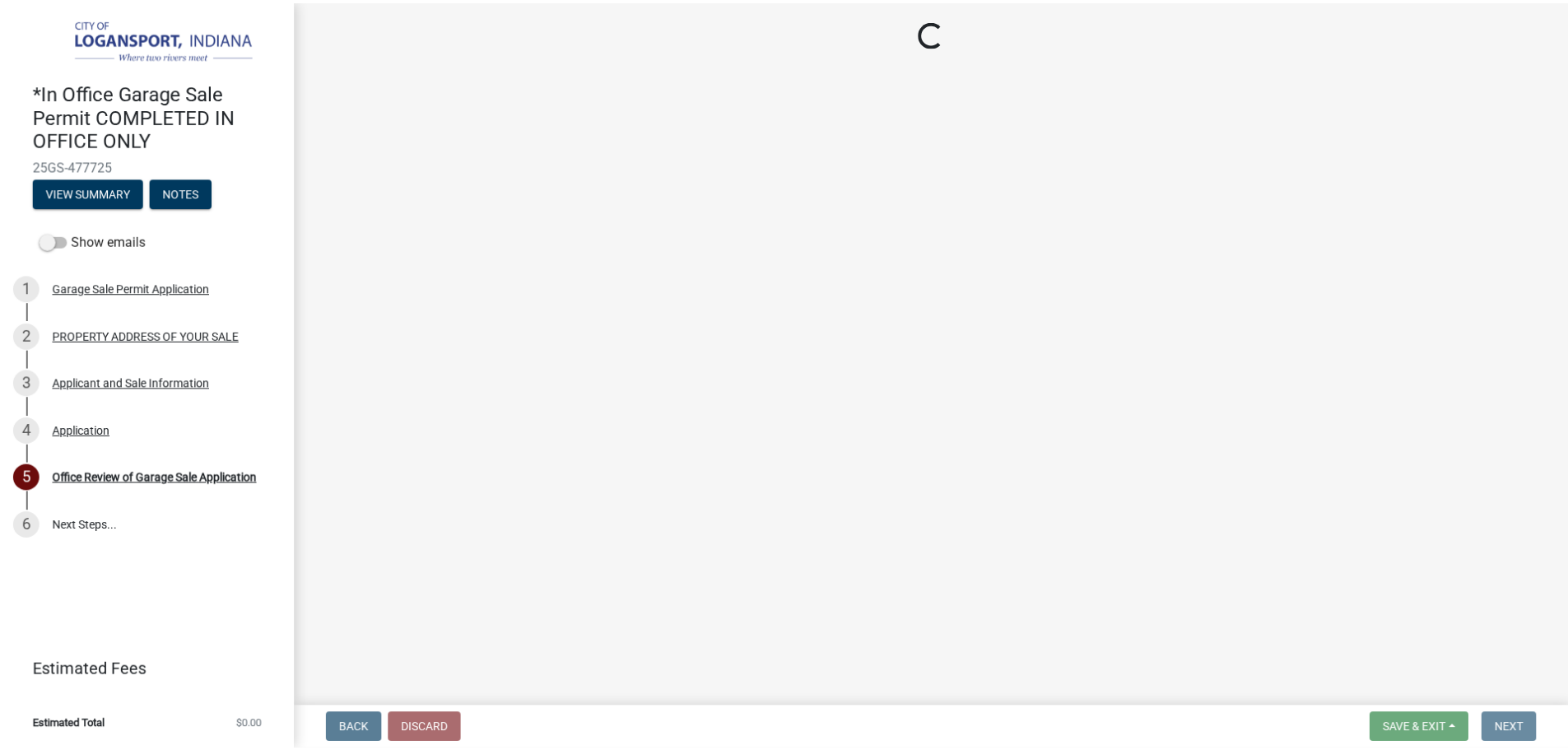
scroll to position [0, 0]
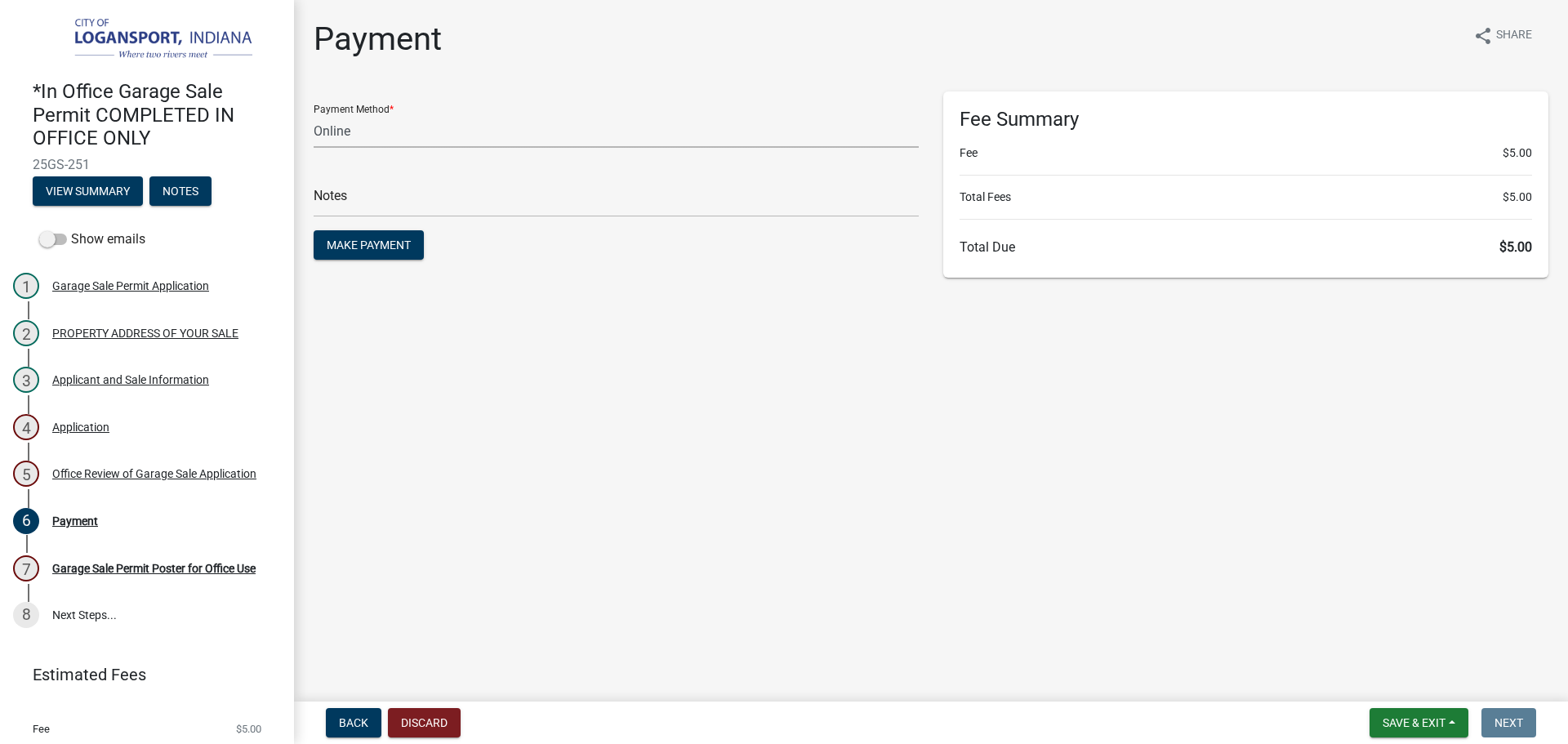
drag, startPoint x: 397, startPoint y: 120, endPoint x: 384, endPoint y: 137, distance: 21.4
click at [397, 120] on select "Credit Card POS Check Cash Online" at bounding box center [616, 131] width 605 height 33
select select "2: 1"
click at [314, 115] on select "Credit Card POS Check Cash Online" at bounding box center [616, 131] width 605 height 33
click at [745, 431] on main "Payment share Share Payment Method * Credit Card POS Check Cash Online Notes Ma…" at bounding box center [932, 347] width 1274 height 695
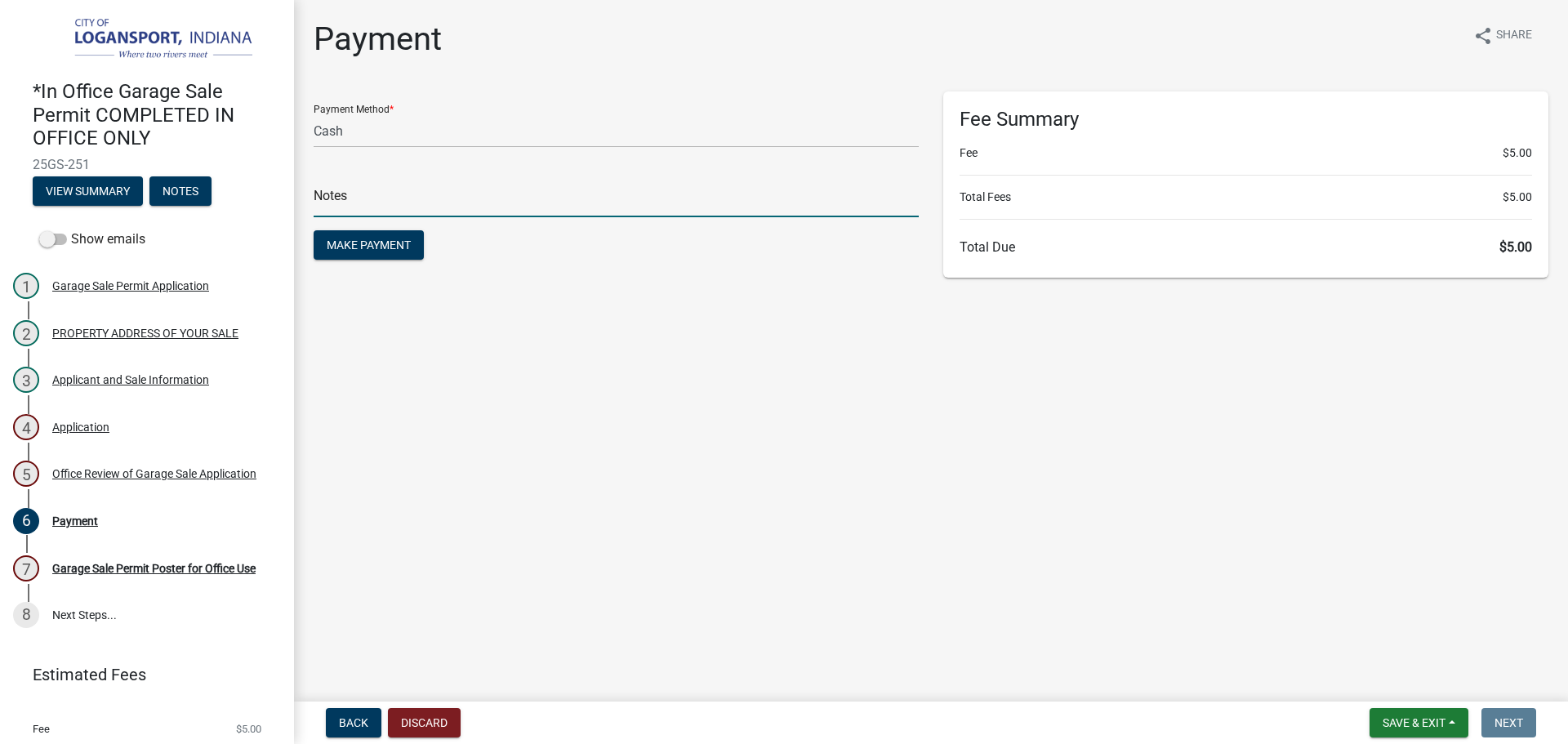
click at [377, 201] on input "text" at bounding box center [616, 200] width 605 height 33
type input "117897"
click at [374, 249] on span "Make Payment" at bounding box center [368, 244] width 84 height 13
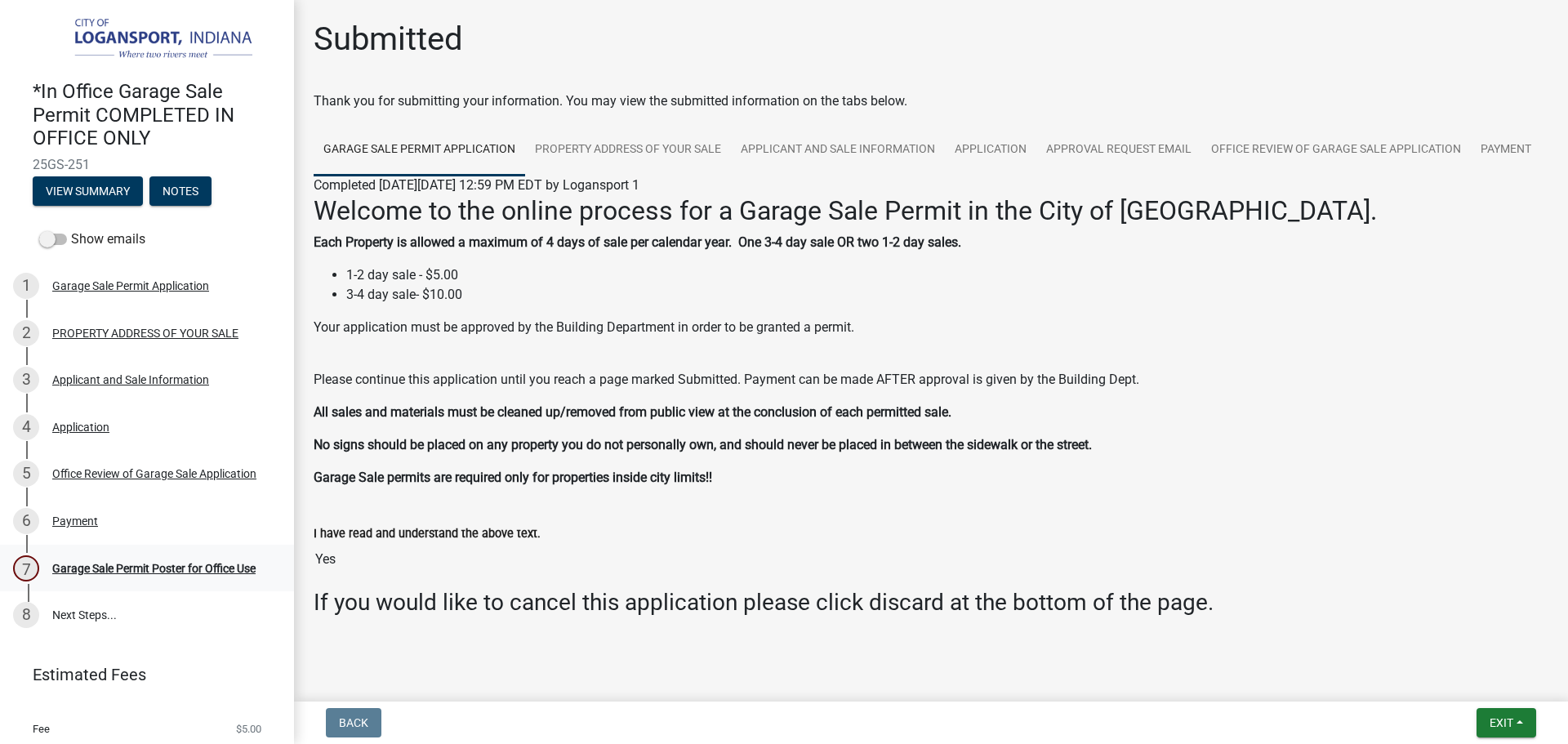
click at [221, 565] on div "Garage Sale Permit Poster for Office Use" at bounding box center [154, 568] width 204 height 11
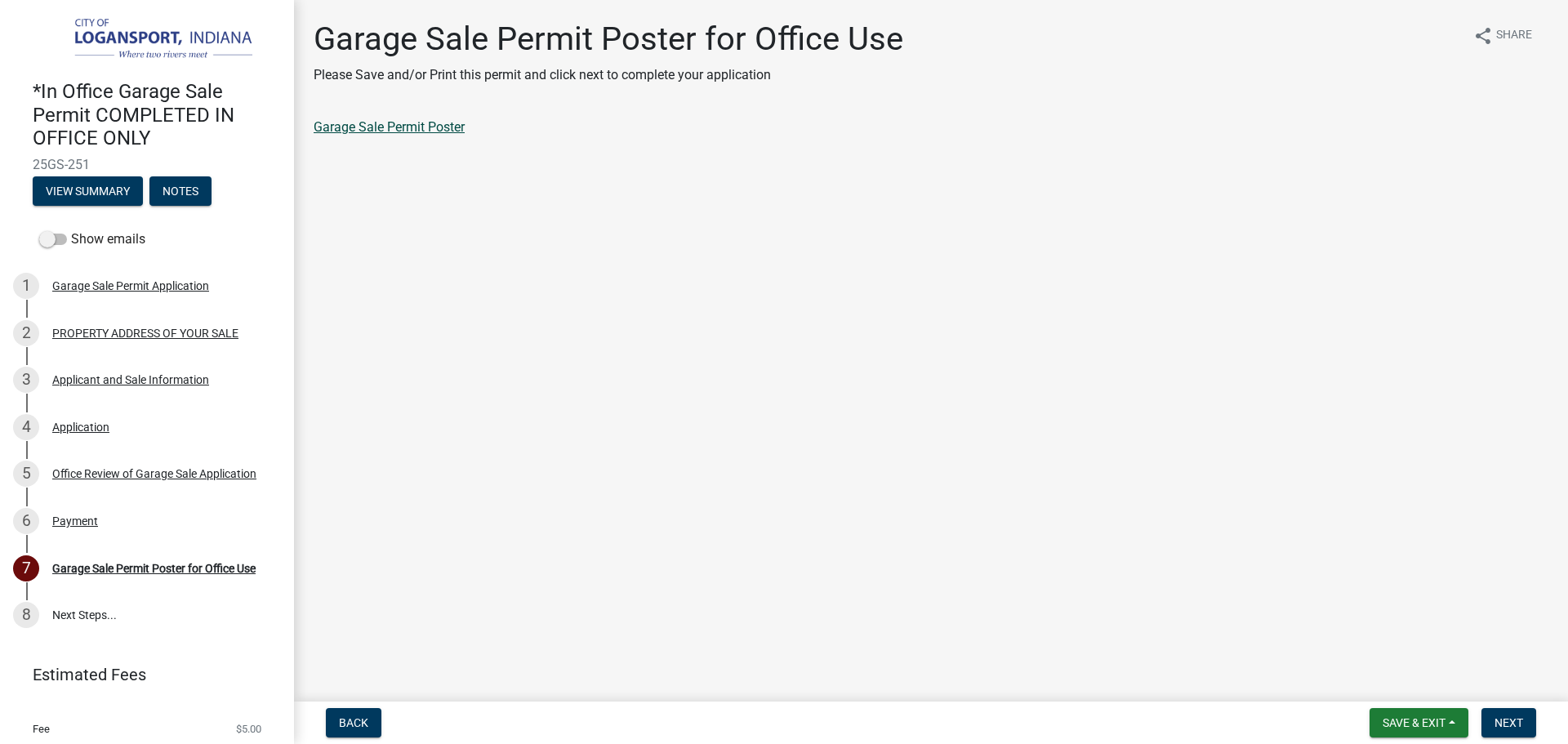
click at [440, 126] on link "Garage Sale Permit Poster" at bounding box center [389, 127] width 151 height 15
click at [1537, 724] on form "Save & Exit Save Save & Exit Next" at bounding box center [1453, 723] width 180 height 30
click at [1526, 725] on button "Next" at bounding box center [1509, 723] width 55 height 30
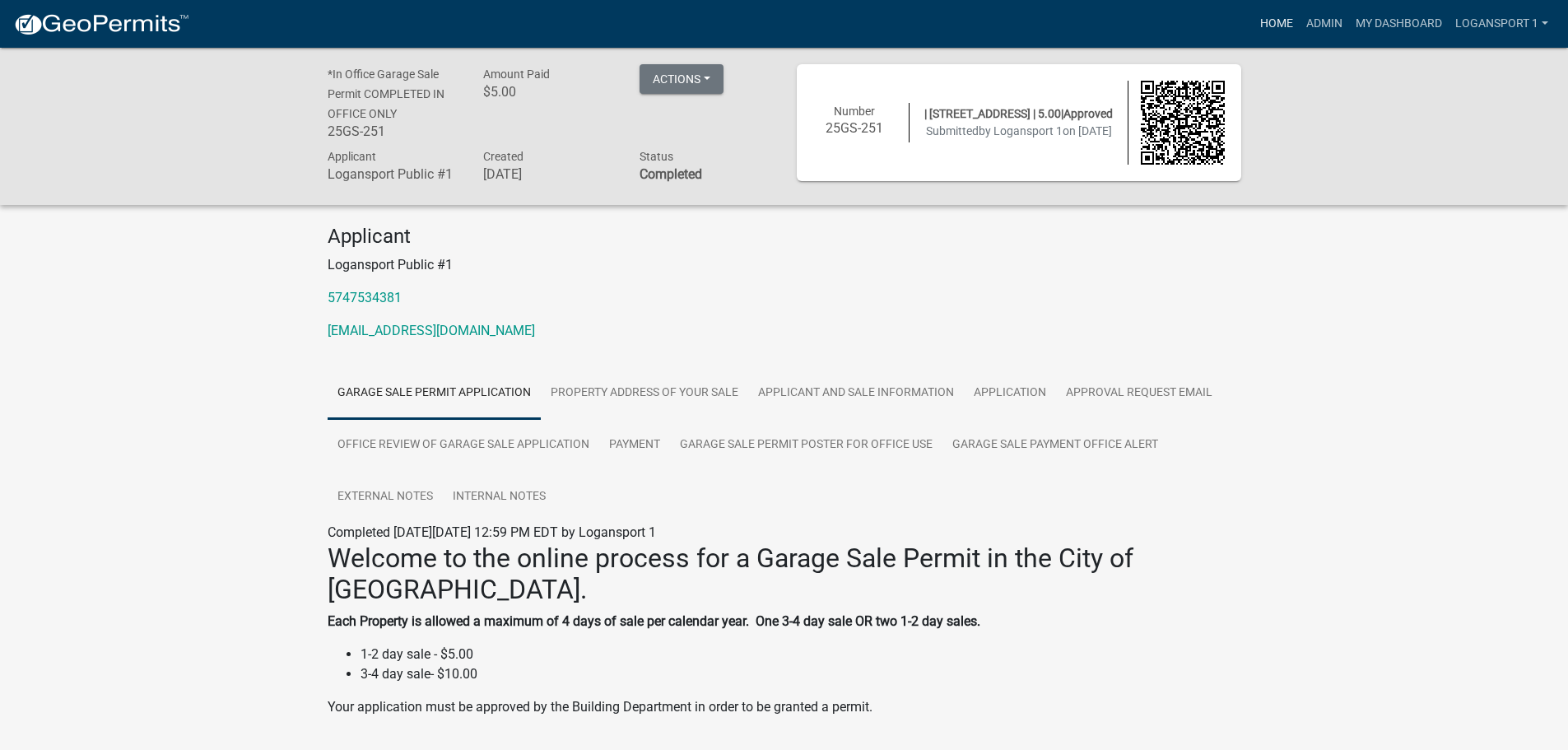
click at [1276, 25] on link "Home" at bounding box center [1276, 24] width 46 height 32
